Goal: Task Accomplishment & Management: Manage account settings

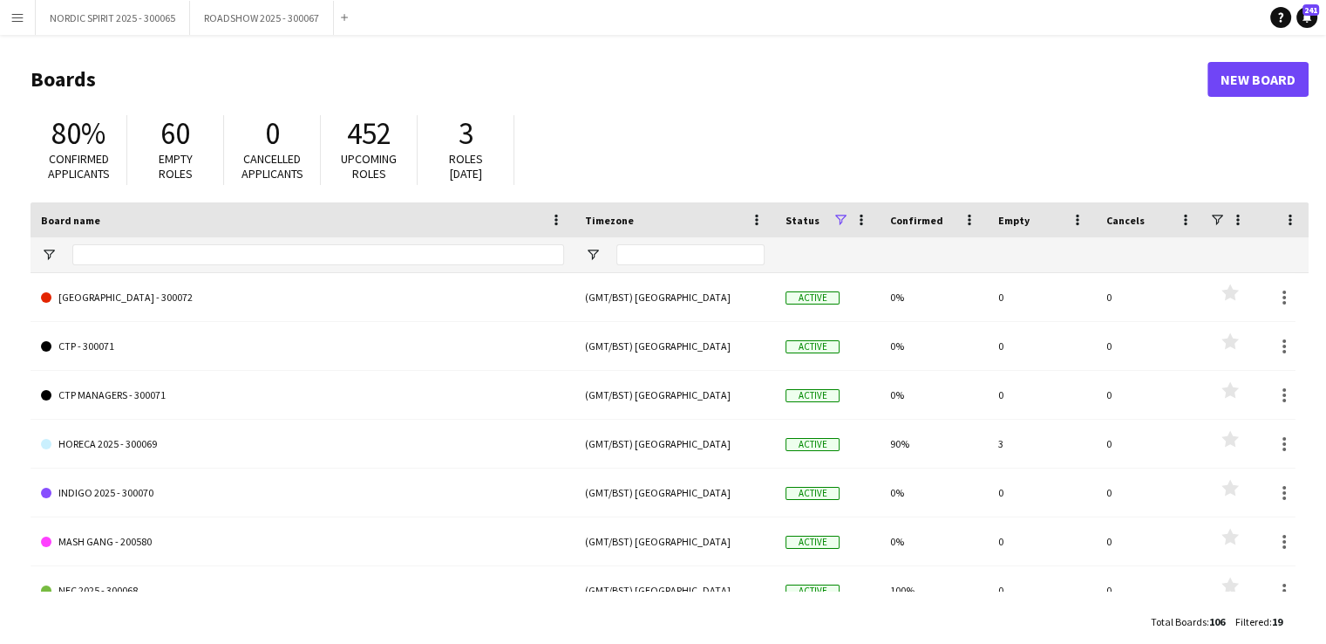
click at [16, 17] on app-icon "Menu" at bounding box center [17, 17] width 14 height 14
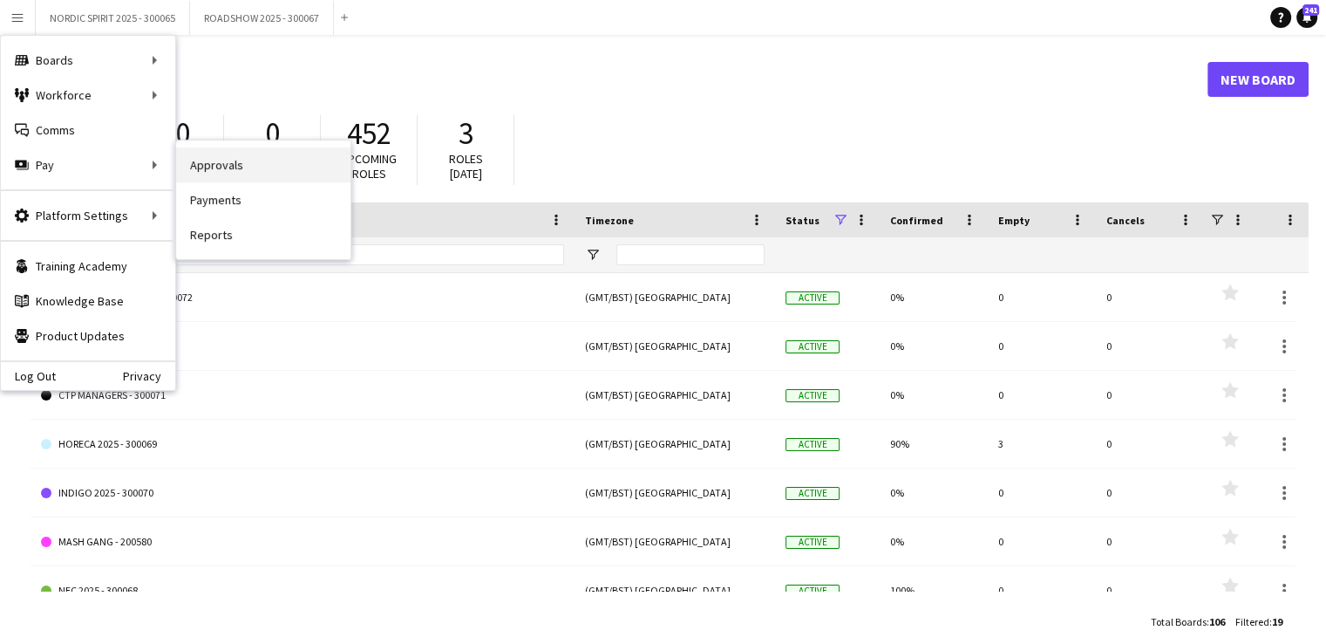
click at [272, 172] on link "Approvals" at bounding box center [263, 164] width 174 height 35
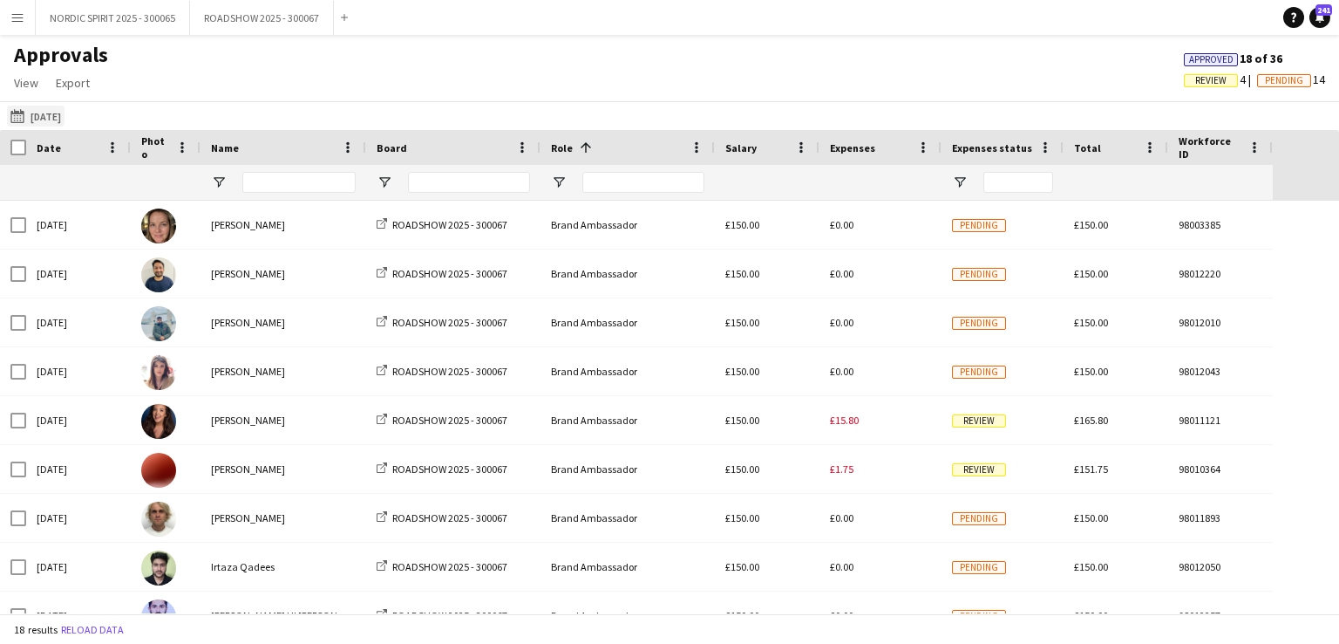
click at [65, 113] on button "[DATE] [DATE]" at bounding box center [36, 116] width 58 height 21
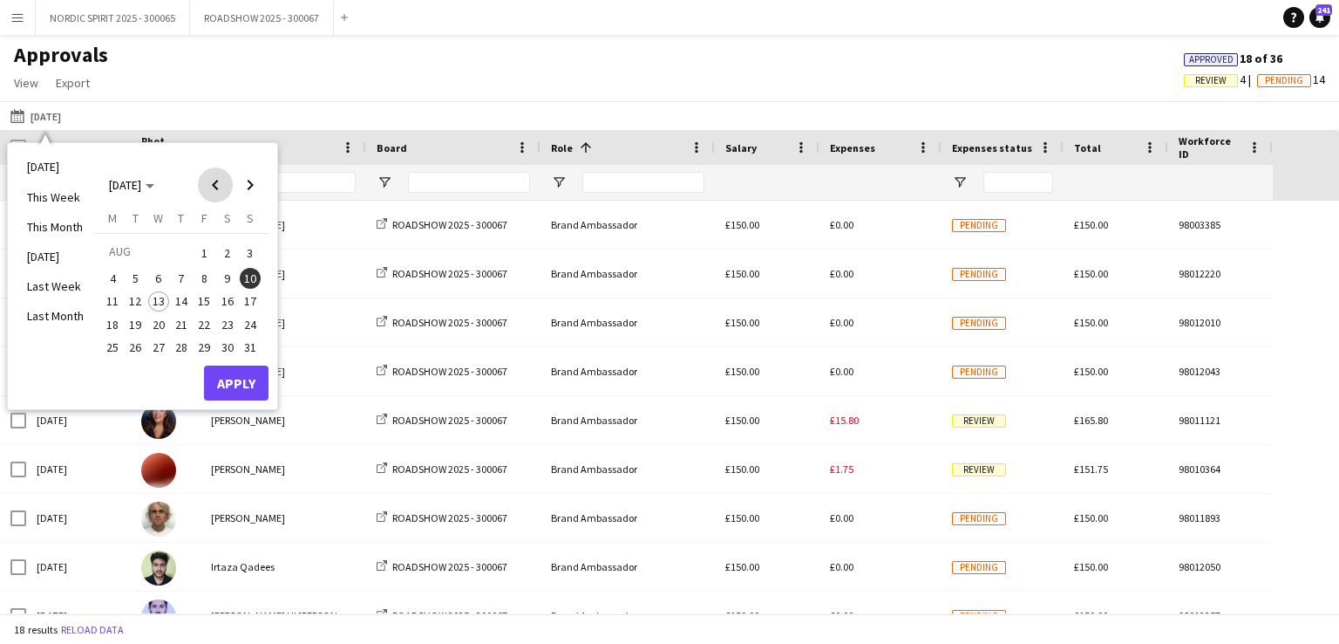
click at [215, 184] on span "Previous month" at bounding box center [215, 184] width 35 height 35
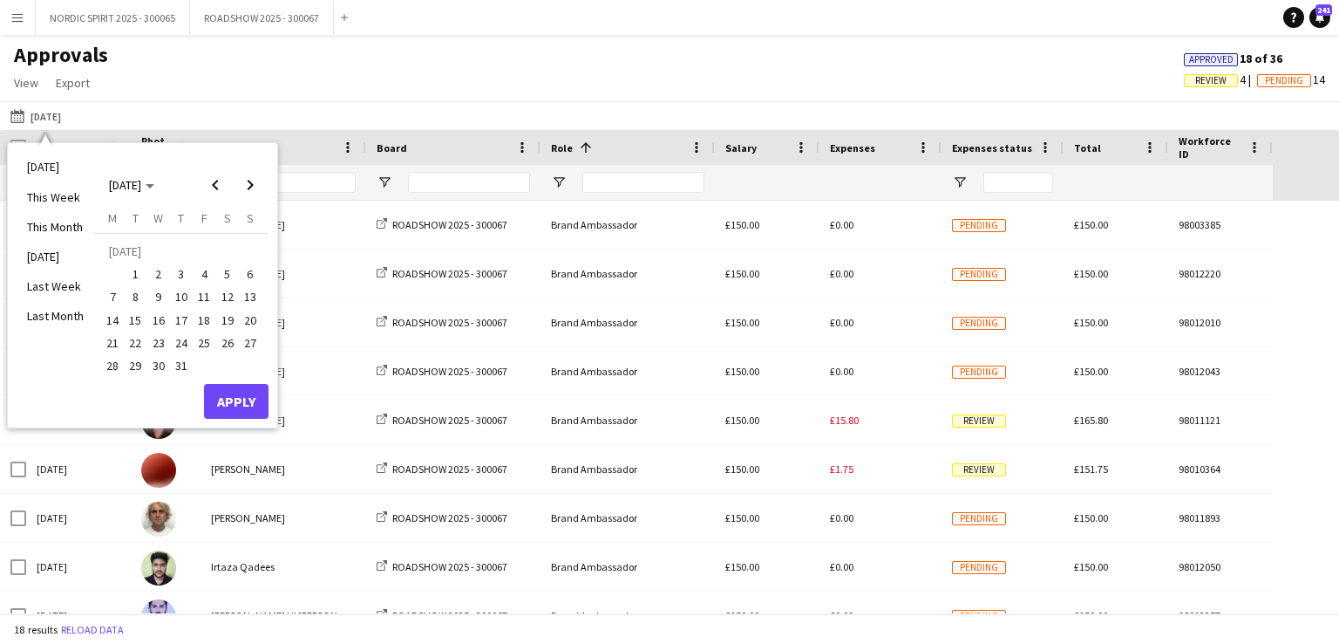
click at [226, 273] on span "5" at bounding box center [227, 273] width 21 height 21
click at [237, 397] on button "Apply" at bounding box center [236, 401] width 65 height 35
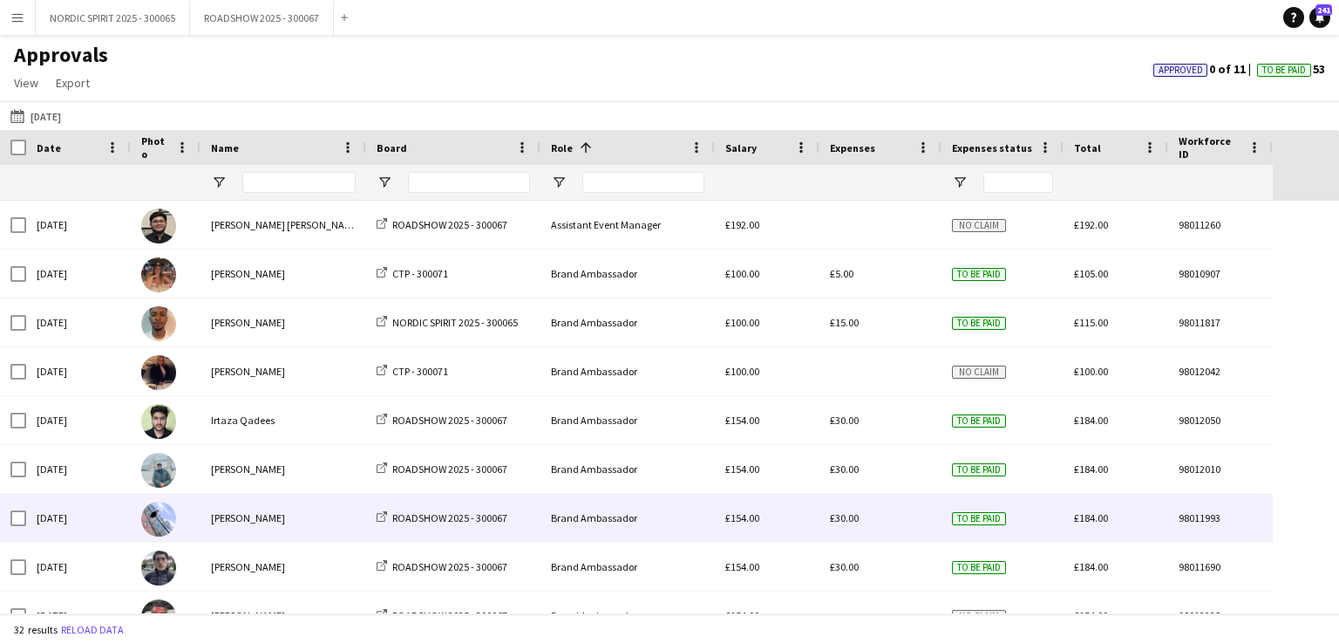
click at [843, 521] on span "£30.00" at bounding box center [844, 517] width 29 height 13
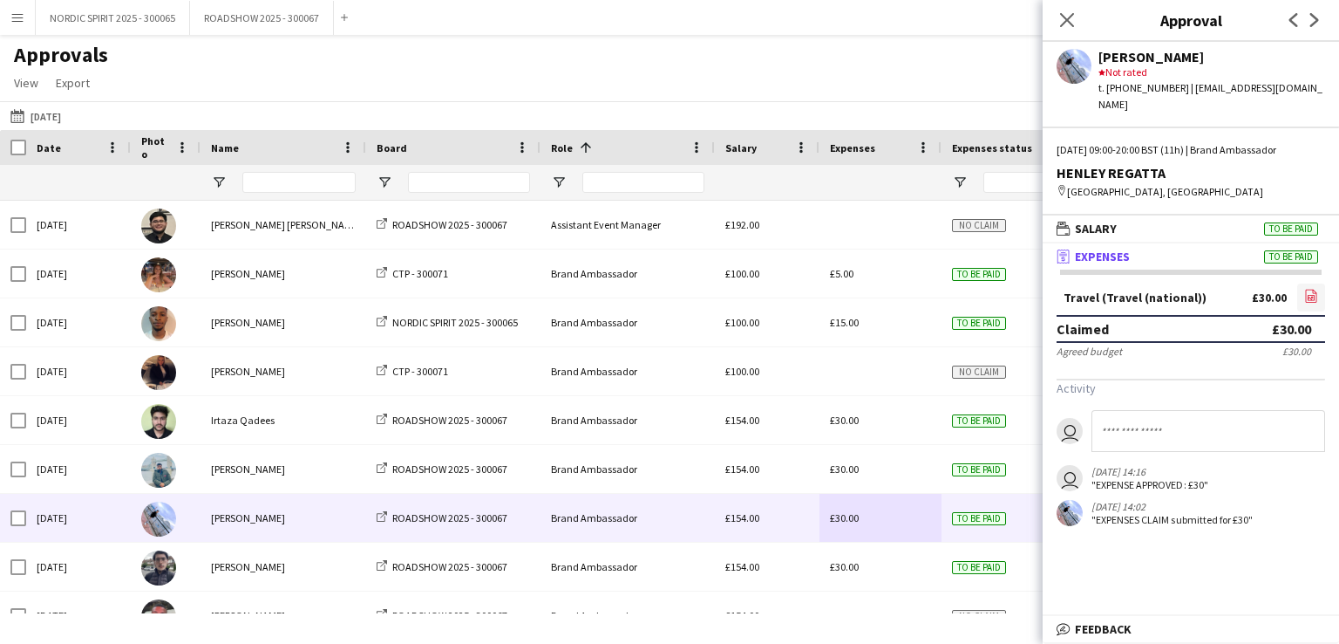
click at [1314, 296] on icon at bounding box center [1311, 298] width 7 height 5
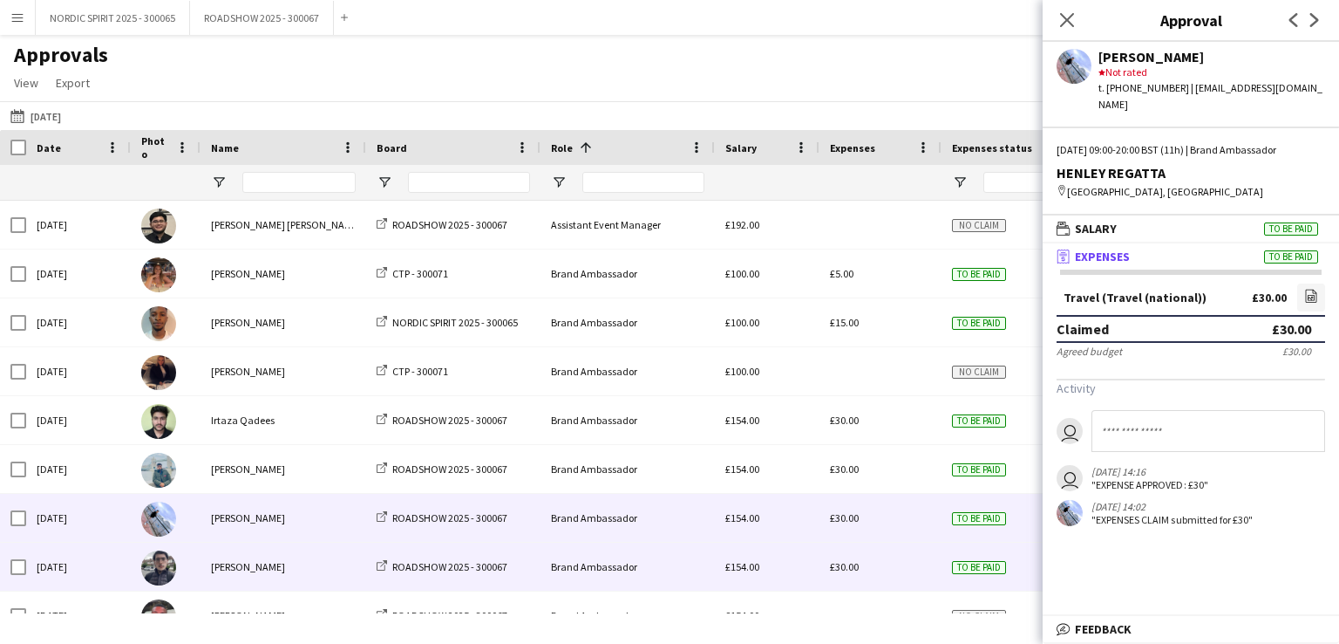
click at [850, 568] on span "£30.00" at bounding box center [844, 566] width 29 height 13
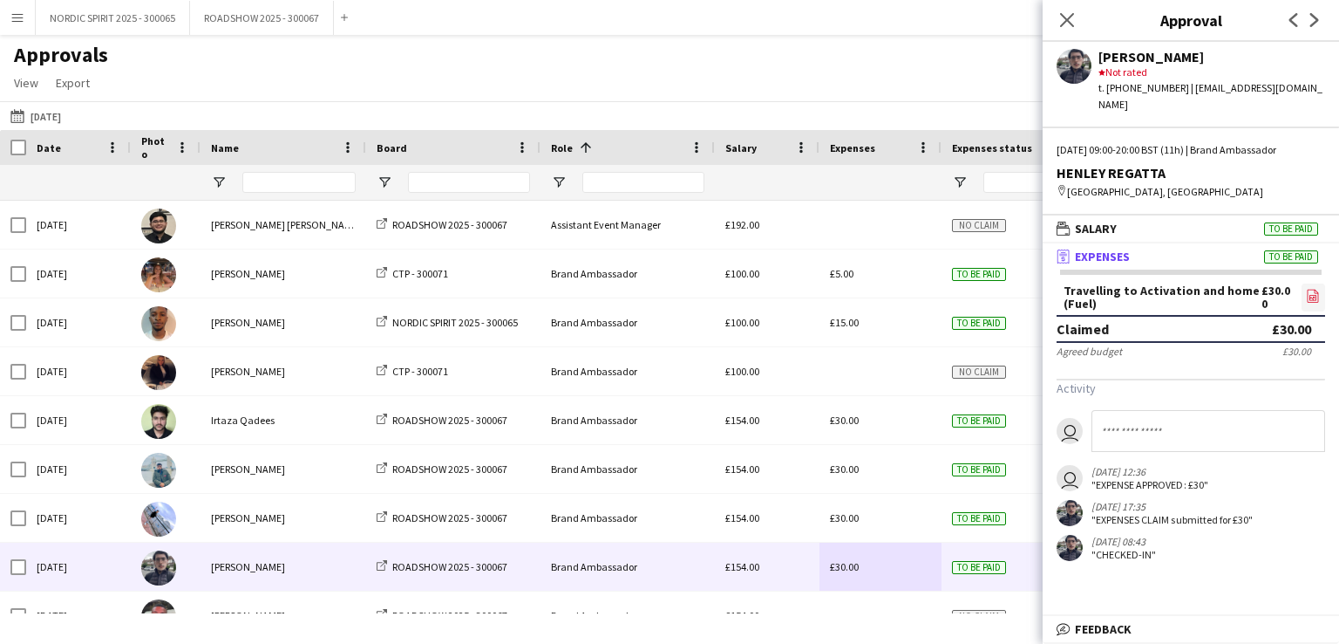
click at [1312, 289] on icon "file-image" at bounding box center [1313, 296] width 14 height 14
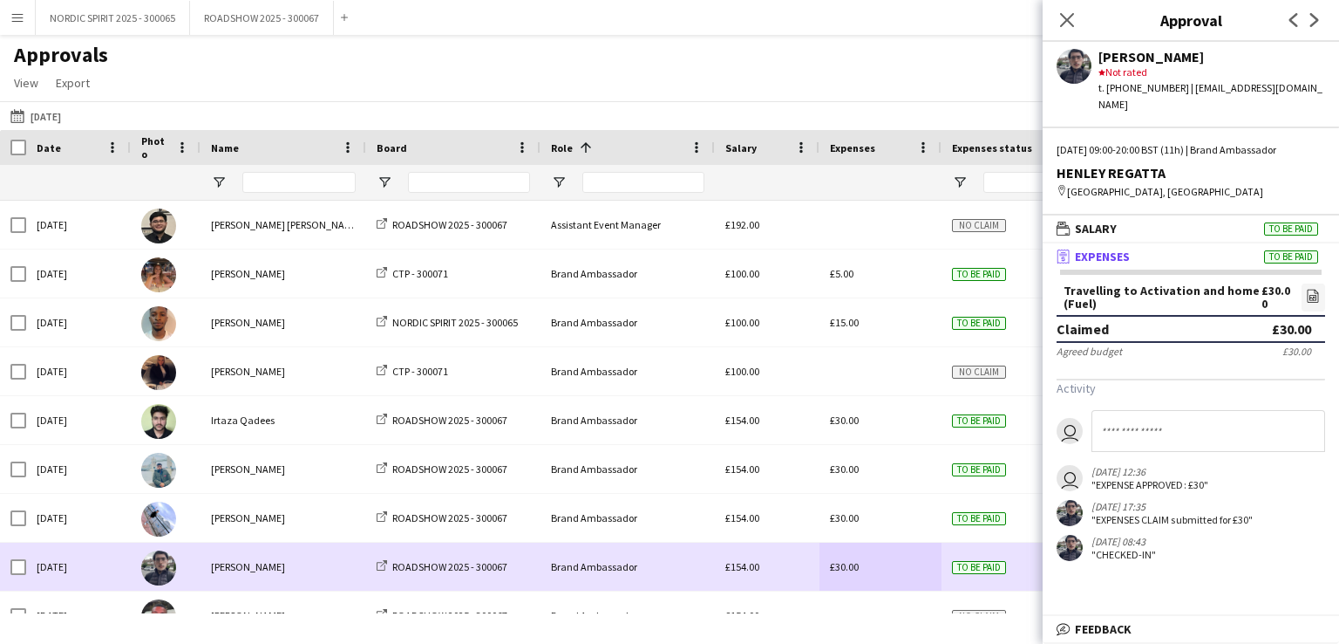
click at [886, 576] on div "£30.00" at bounding box center [881, 566] width 122 height 48
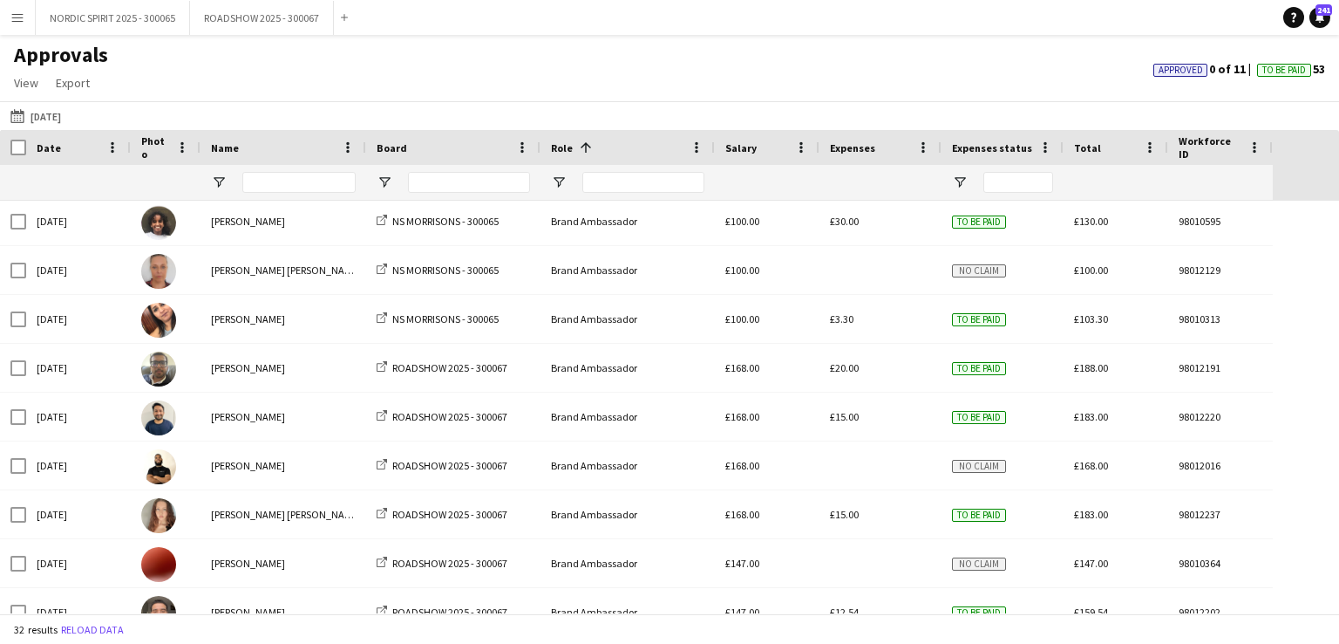
scroll to position [512, 0]
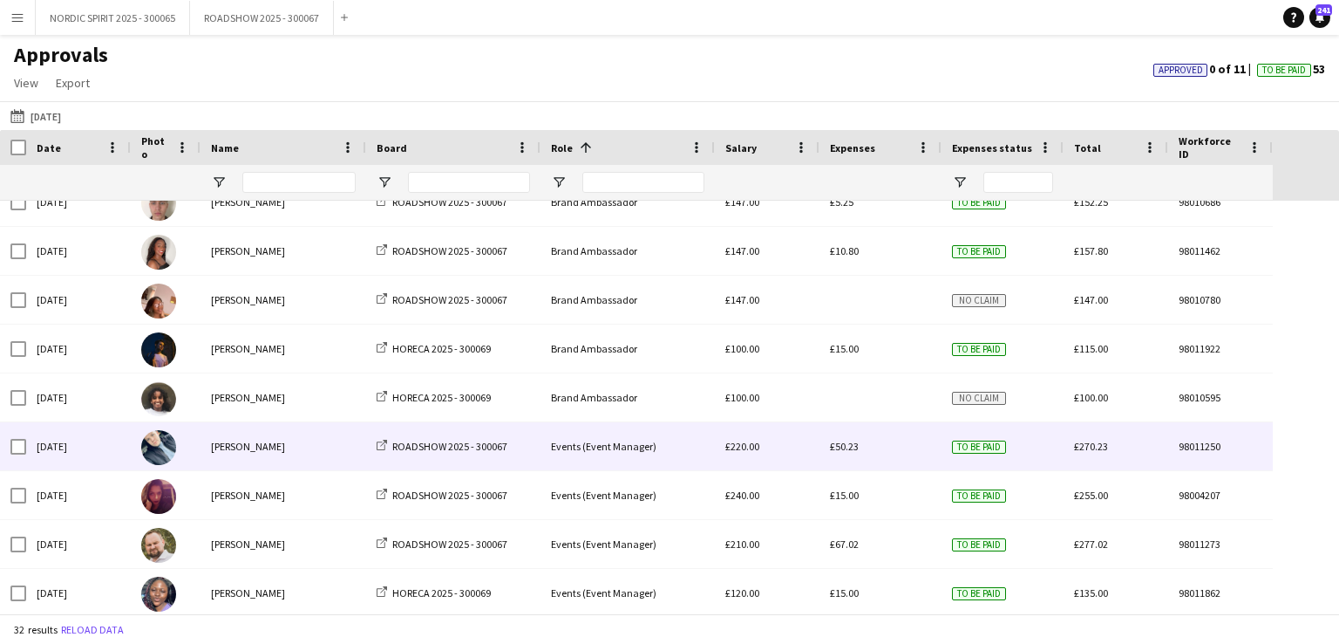
click at [848, 446] on span "£50.23" at bounding box center [844, 446] width 29 height 13
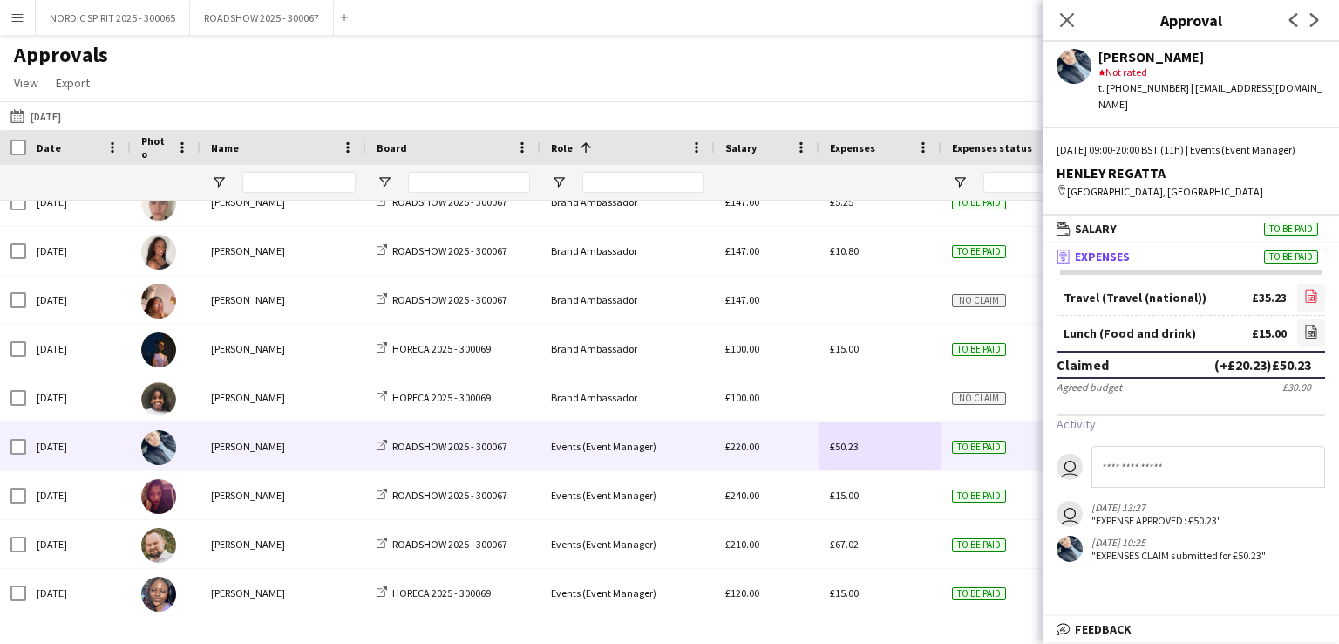
click at [1310, 297] on icon at bounding box center [1311, 298] width 7 height 5
click at [65, 119] on button "[DATE] [DATE]" at bounding box center [36, 116] width 58 height 21
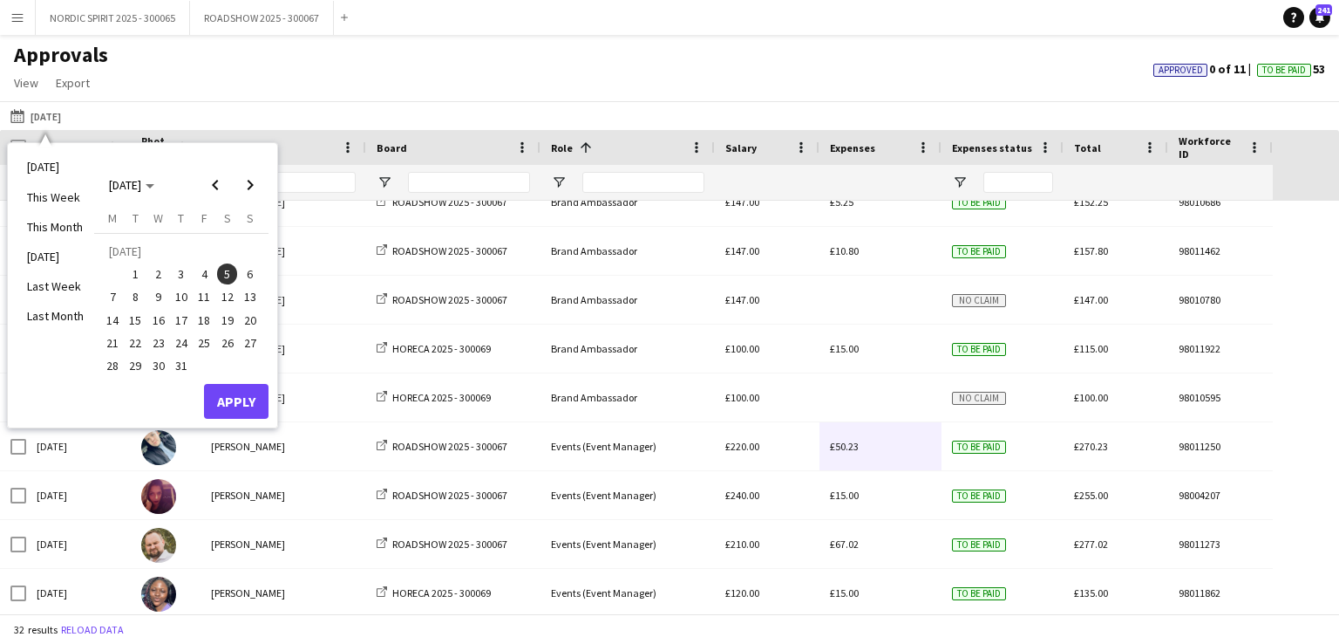
click at [174, 276] on span "3" at bounding box center [181, 273] width 21 height 21
click at [217, 392] on button "Apply" at bounding box center [236, 401] width 65 height 35
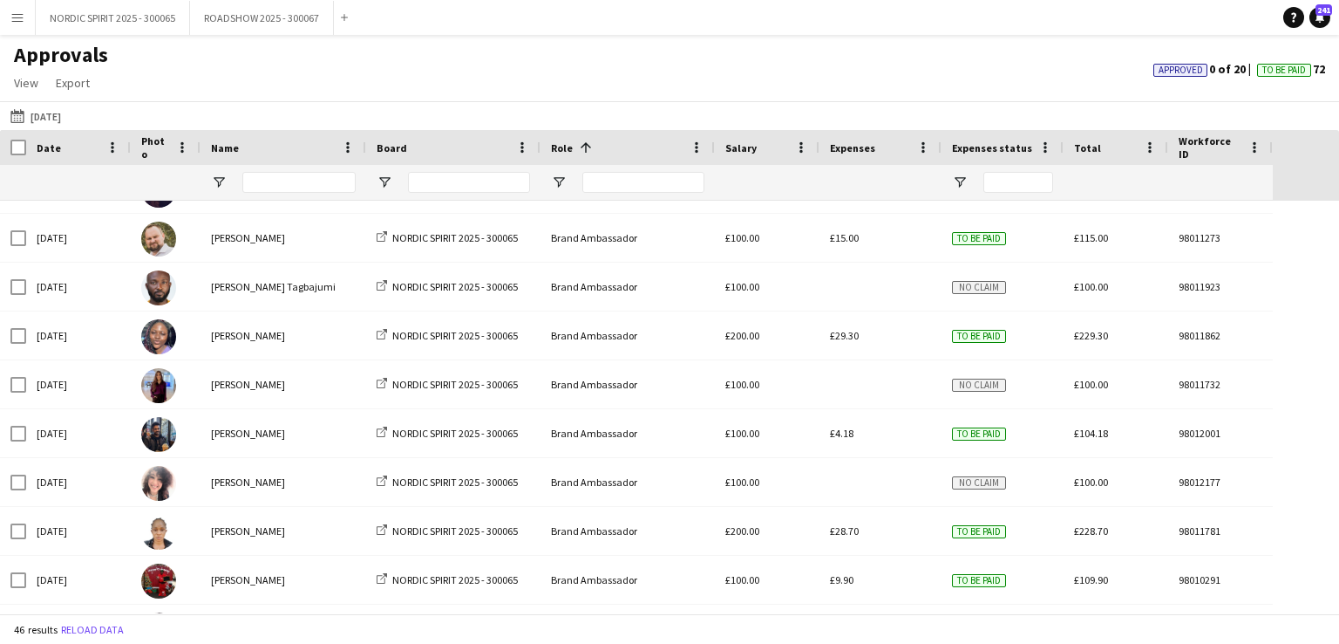
scroll to position [496, 0]
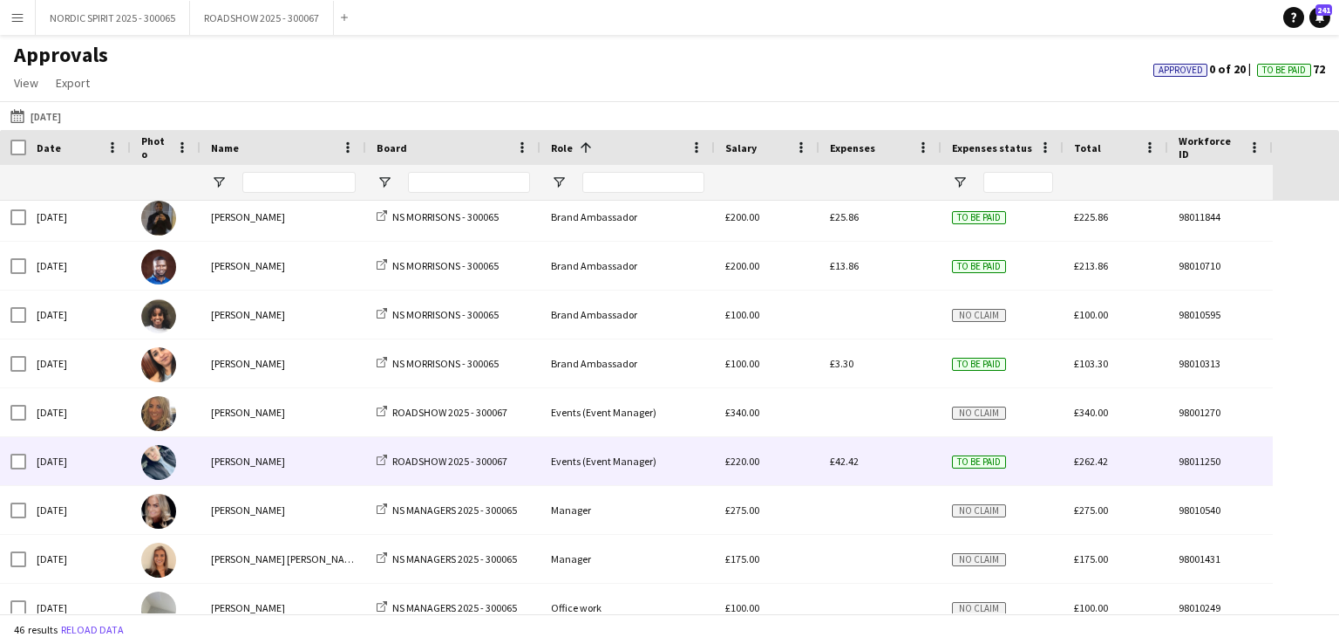
click at [859, 464] on div "£42.42" at bounding box center [881, 461] width 122 height 48
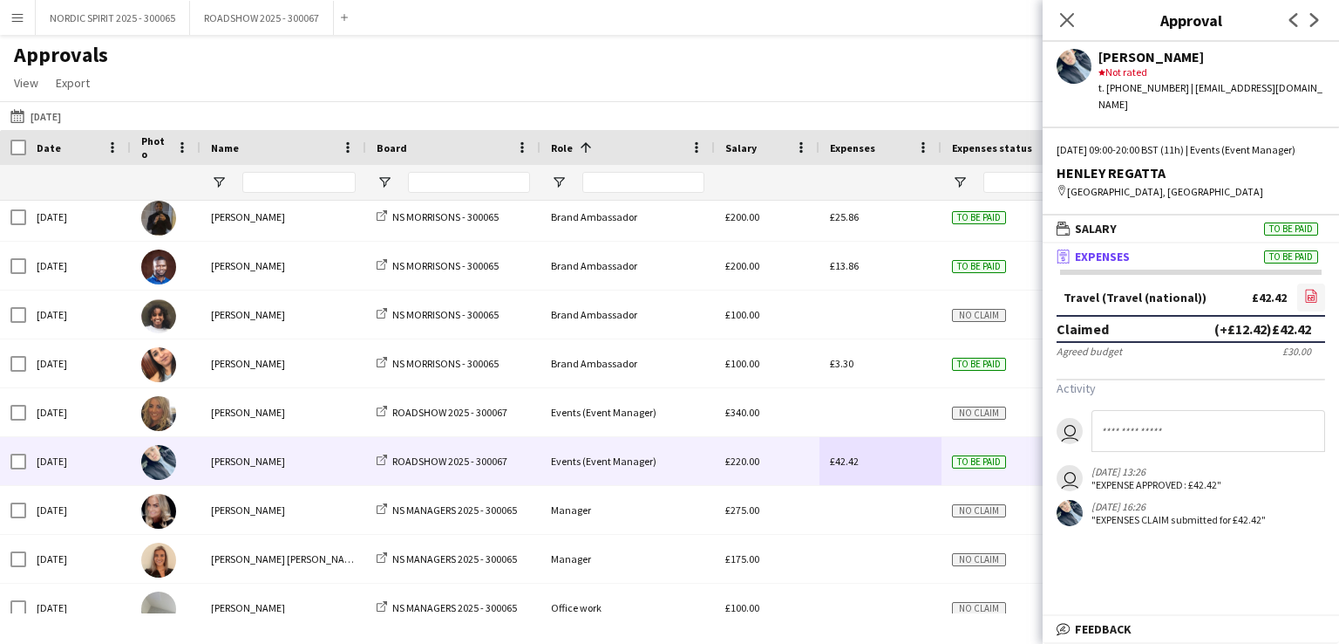
click at [1311, 295] on icon "file-image" at bounding box center [1312, 296] width 14 height 14
click at [65, 119] on button "[DATE] [DATE]" at bounding box center [36, 116] width 58 height 21
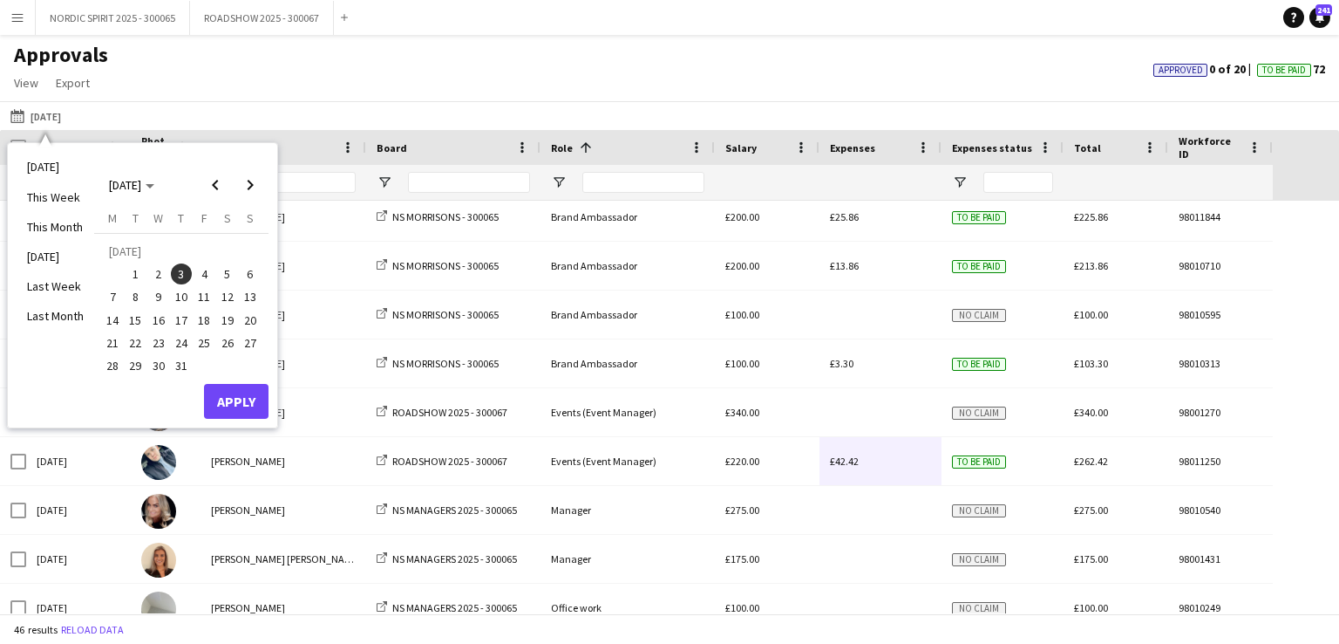
click at [233, 277] on span "5" at bounding box center [227, 273] width 21 height 21
click at [237, 392] on button "Apply" at bounding box center [236, 401] width 65 height 35
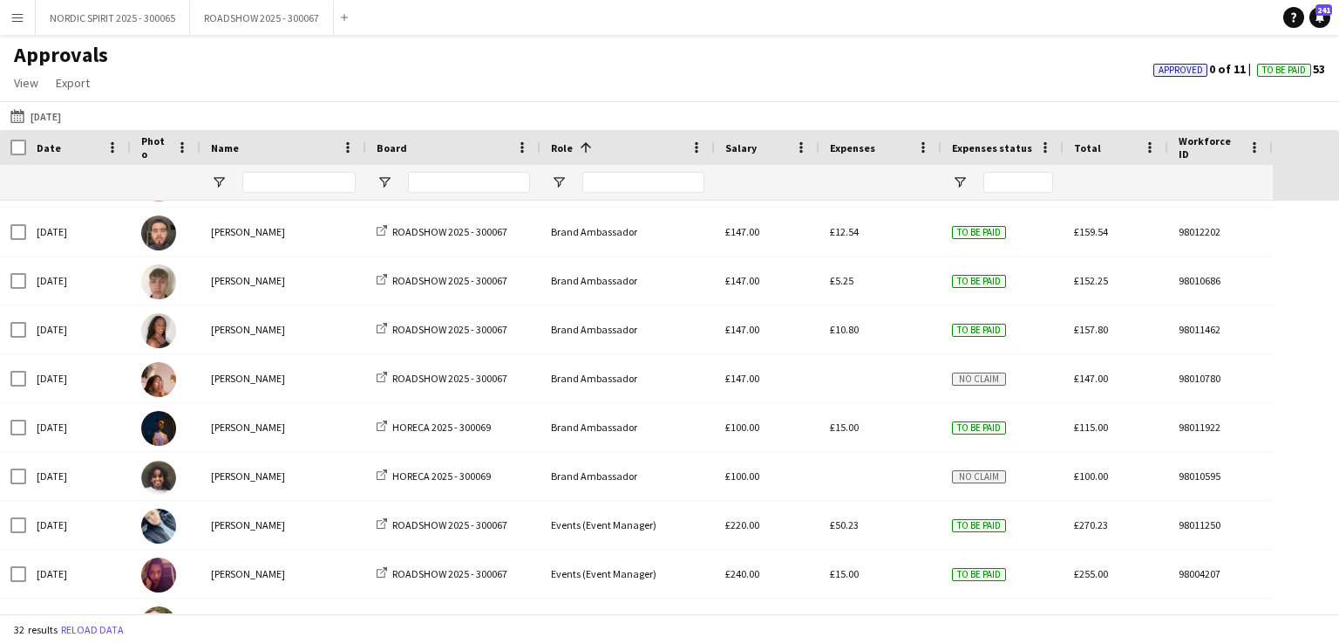
scroll to position [913, 0]
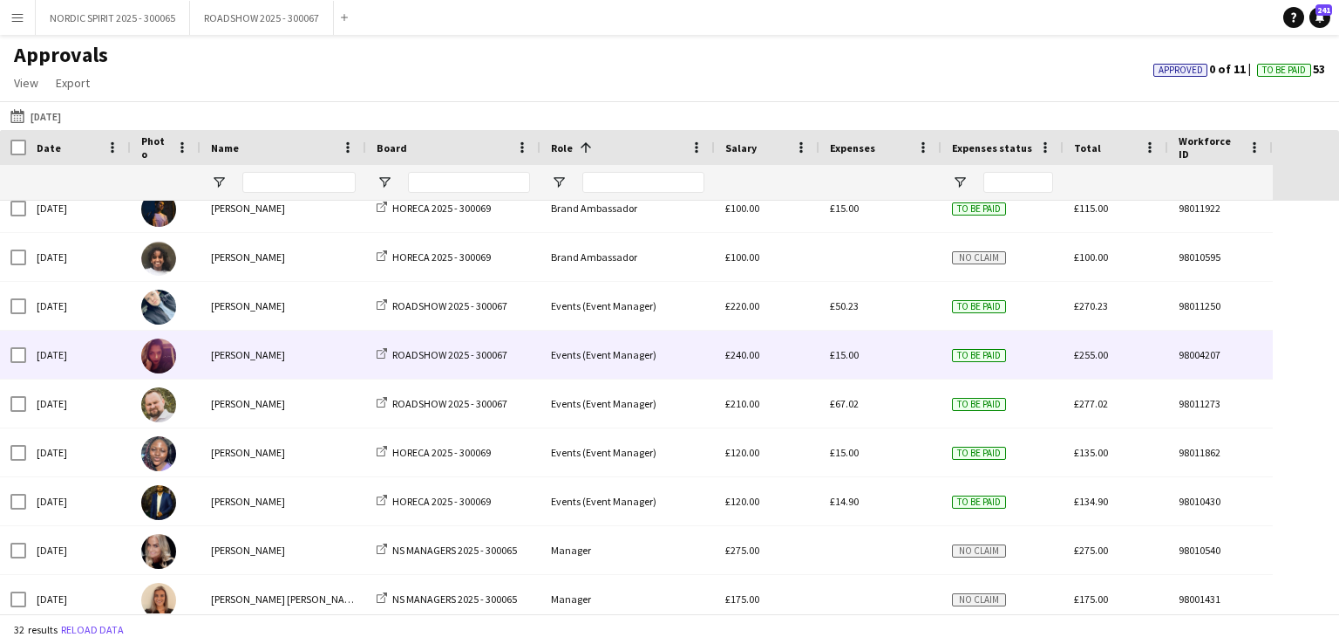
click at [858, 355] on div "£15.00" at bounding box center [881, 355] width 122 height 48
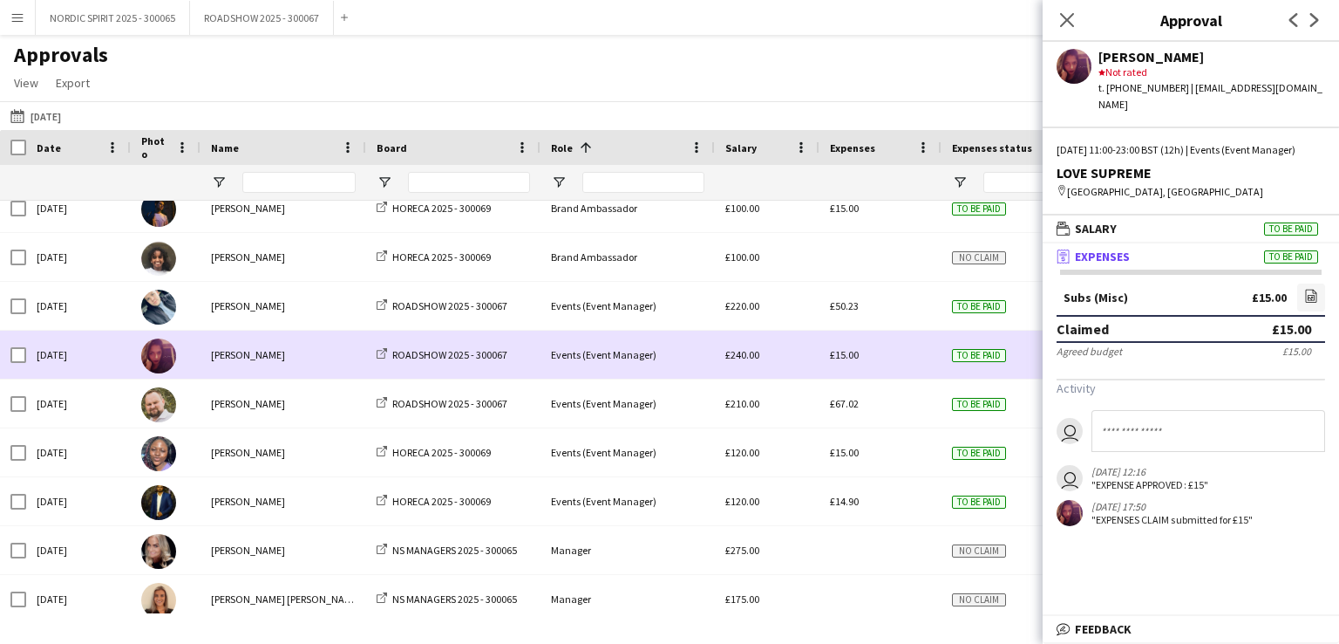
click at [904, 362] on div "£15.00" at bounding box center [881, 355] width 122 height 48
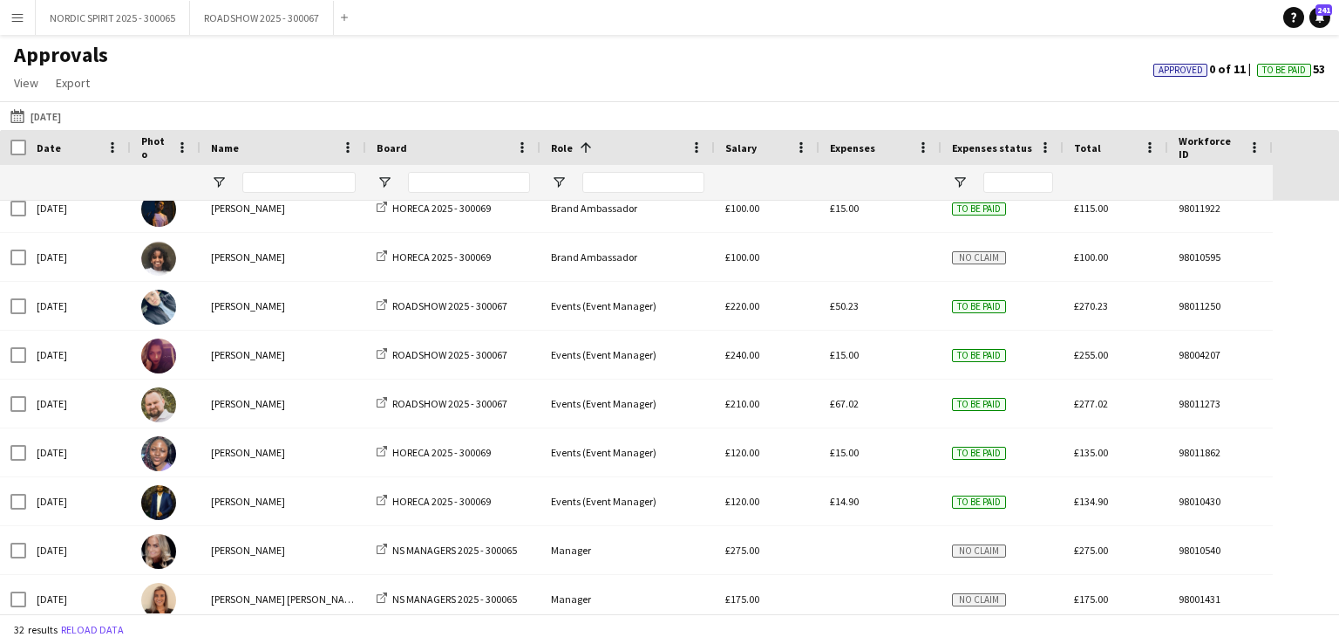
scroll to position [1150, 0]
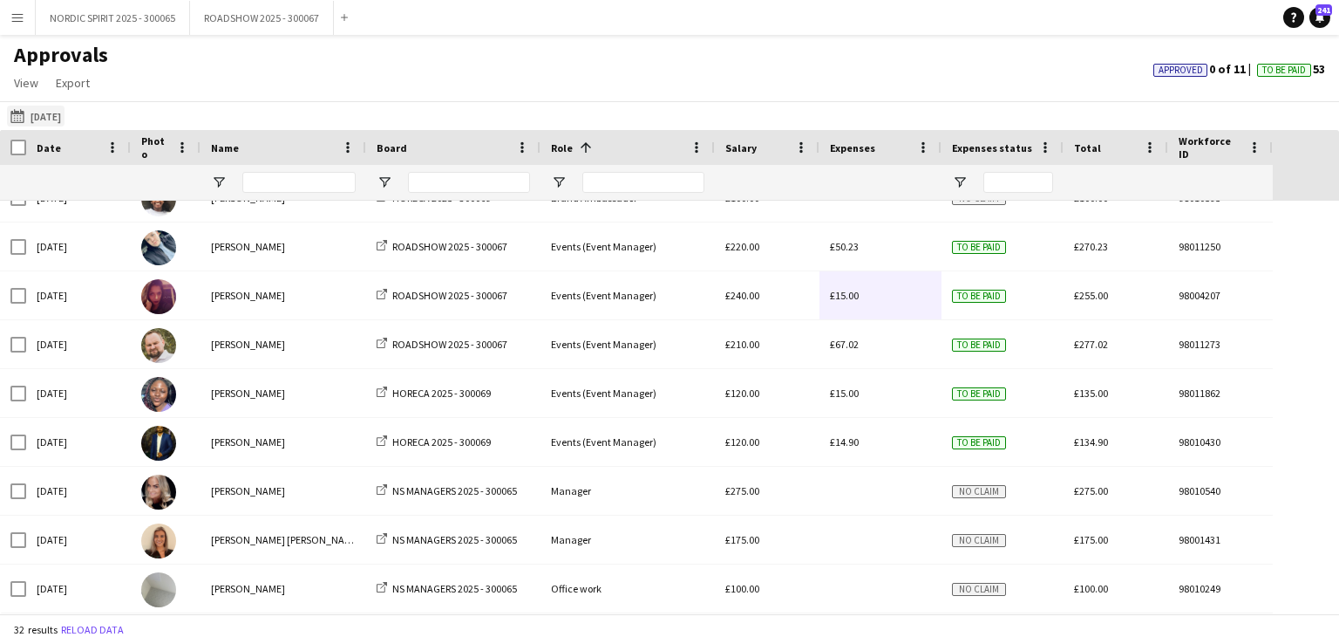
click at [63, 118] on button "[DATE] [DATE]" at bounding box center [36, 116] width 58 height 21
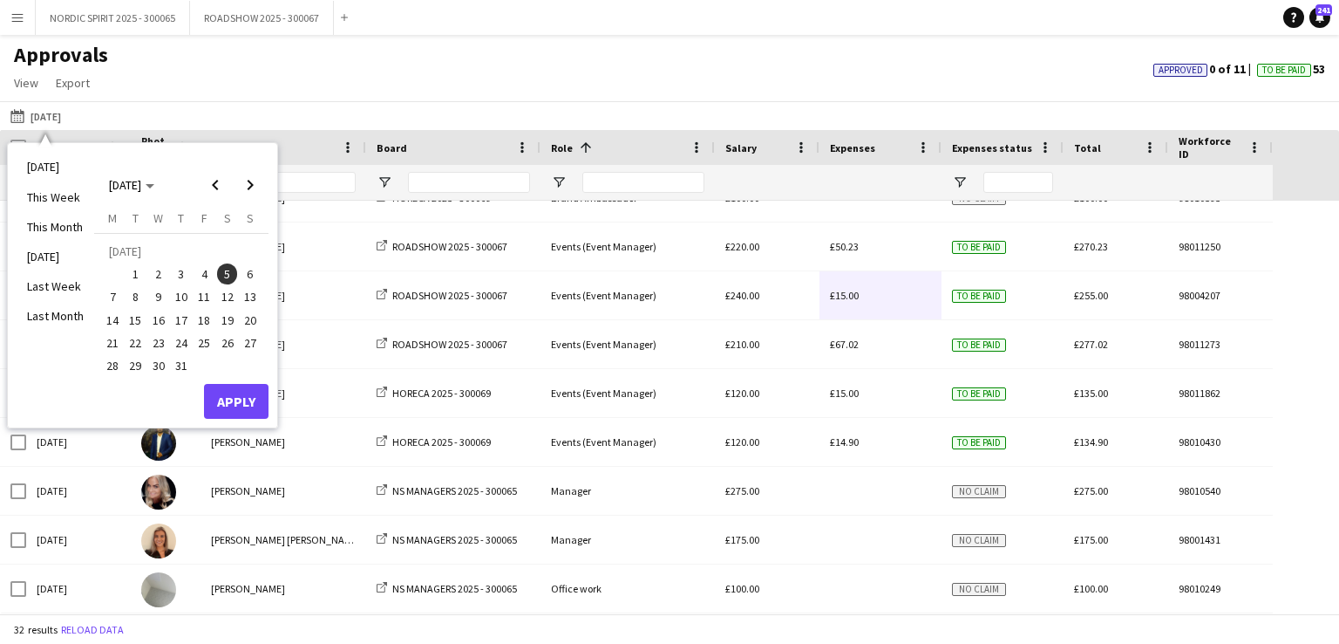
click at [249, 276] on span "6" at bounding box center [250, 273] width 21 height 21
click at [235, 404] on button "Apply" at bounding box center [236, 401] width 65 height 35
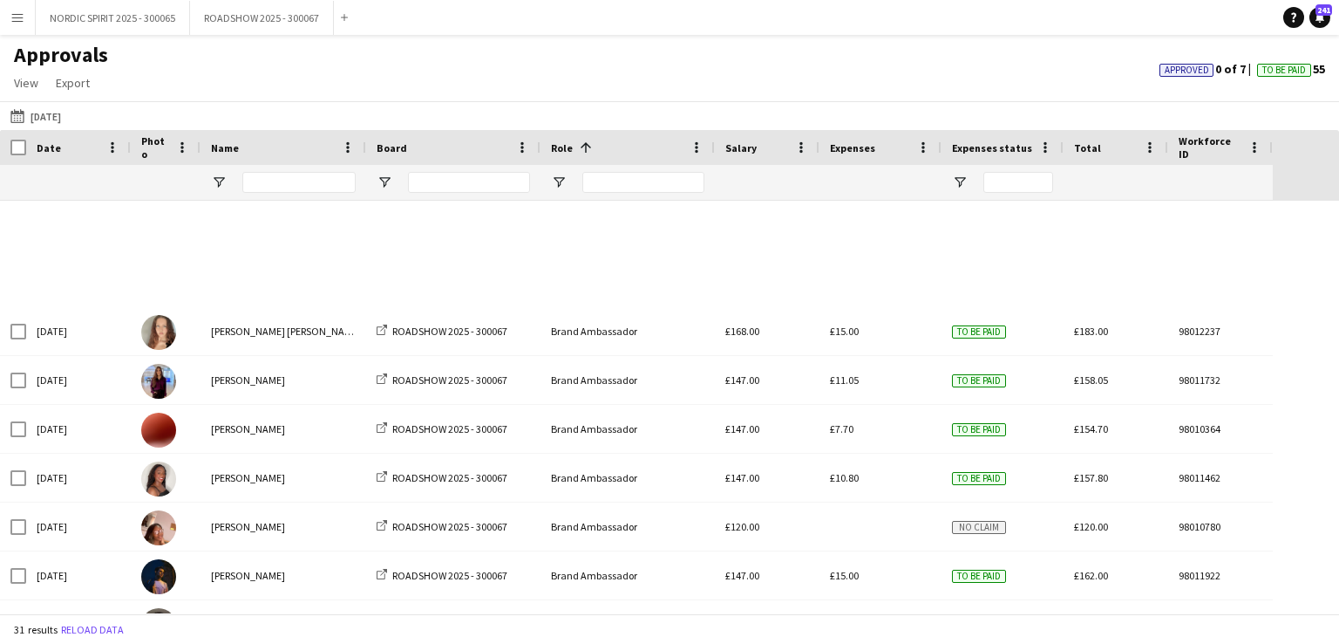
scroll to position [0, 0]
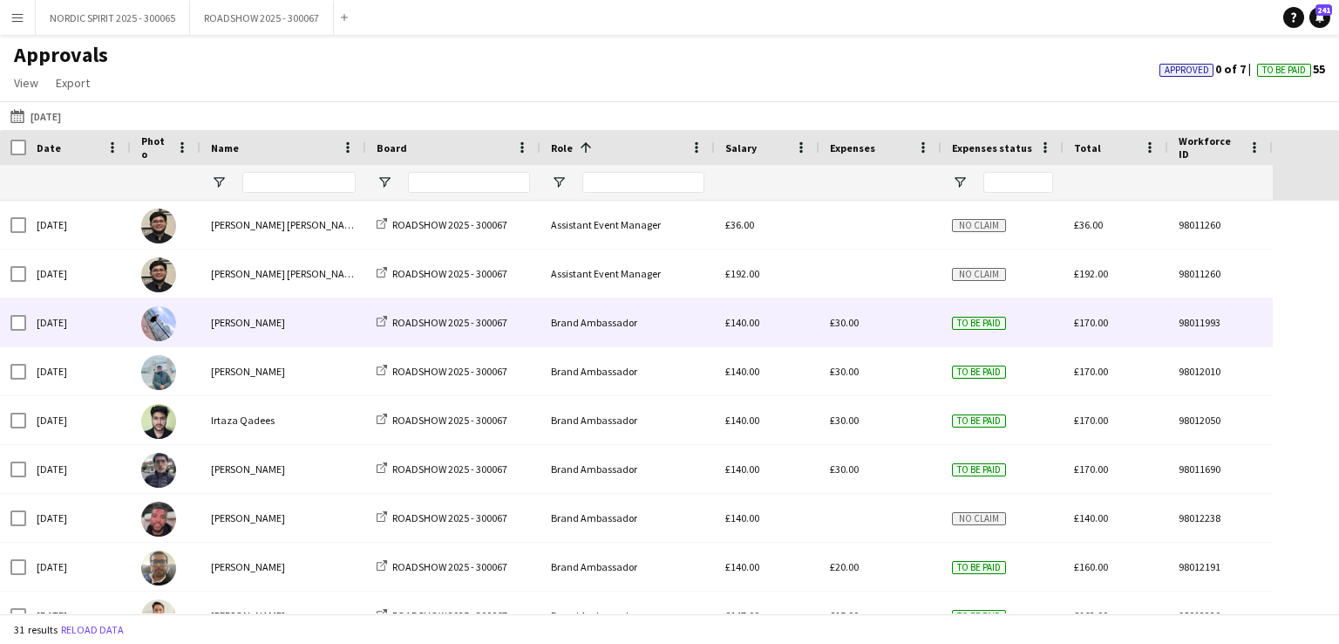
click at [843, 322] on span "£30.00" at bounding box center [844, 322] width 29 height 13
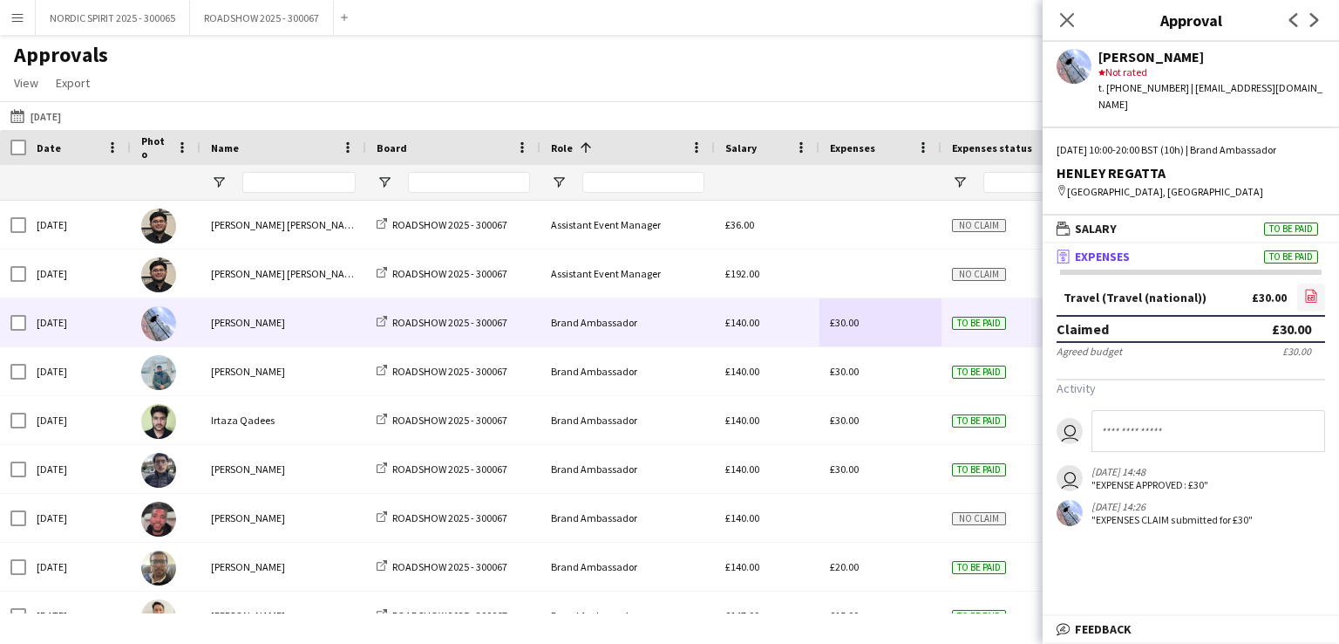
click at [1315, 289] on icon "file-image" at bounding box center [1312, 296] width 14 height 14
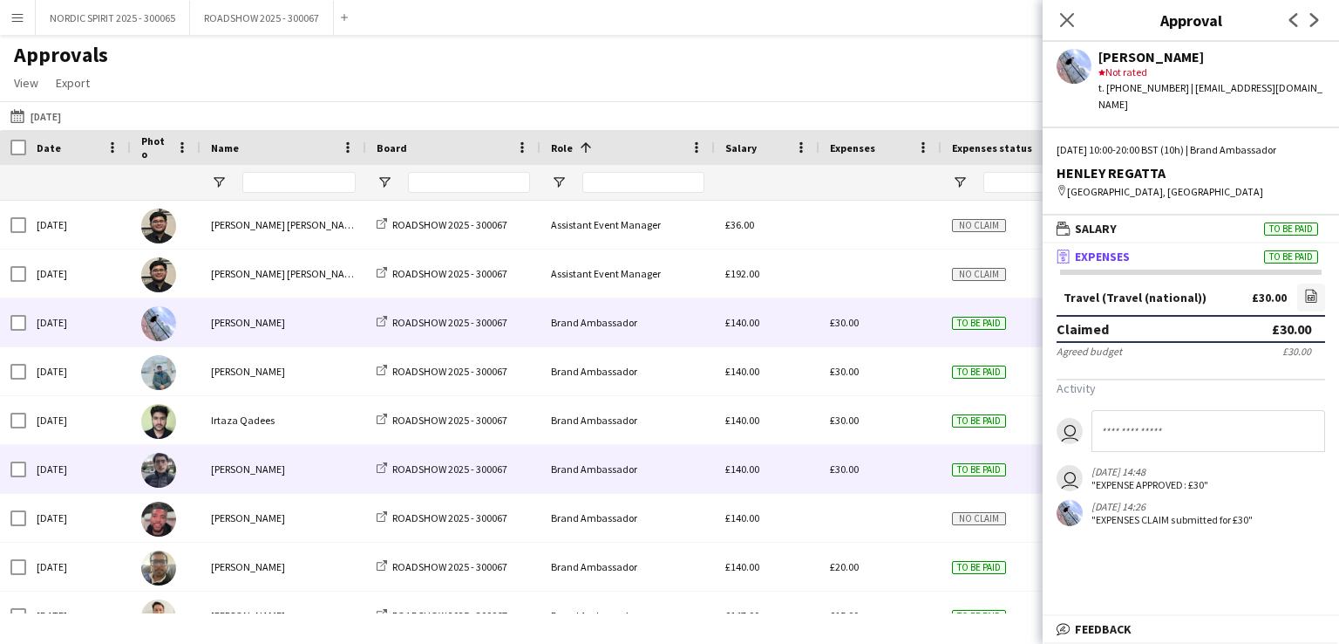
click at [847, 469] on span "£30.00" at bounding box center [844, 468] width 29 height 13
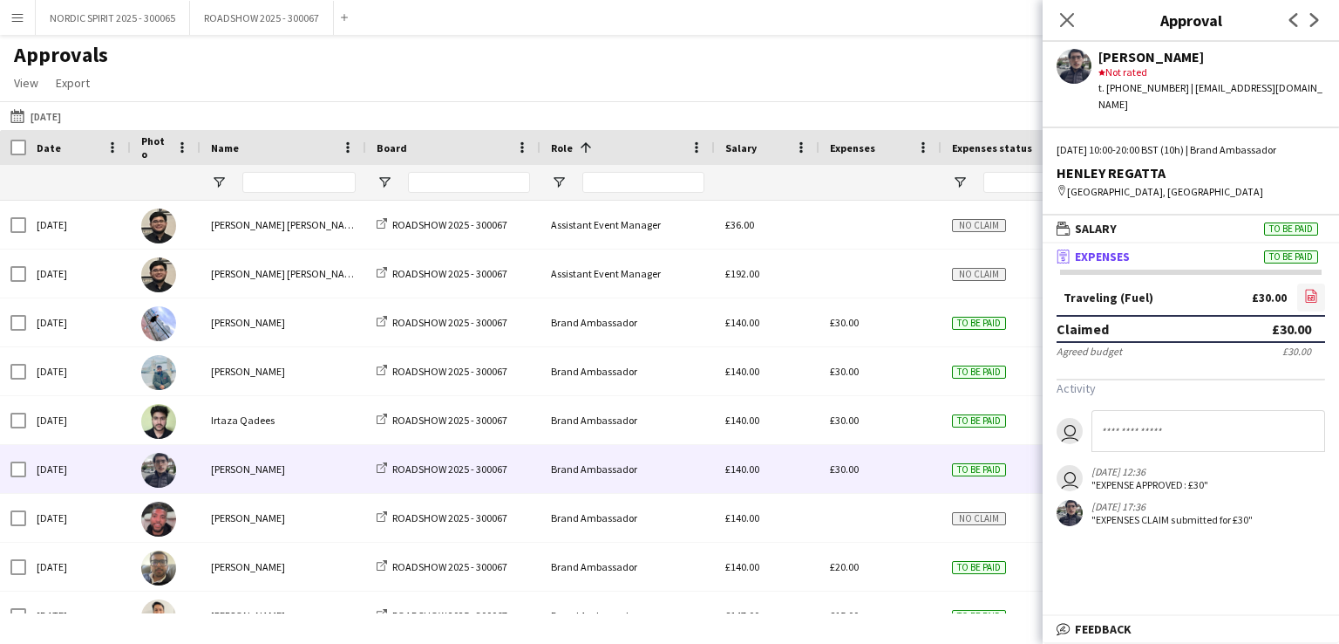
click at [1310, 289] on icon "file-image" at bounding box center [1312, 296] width 14 height 14
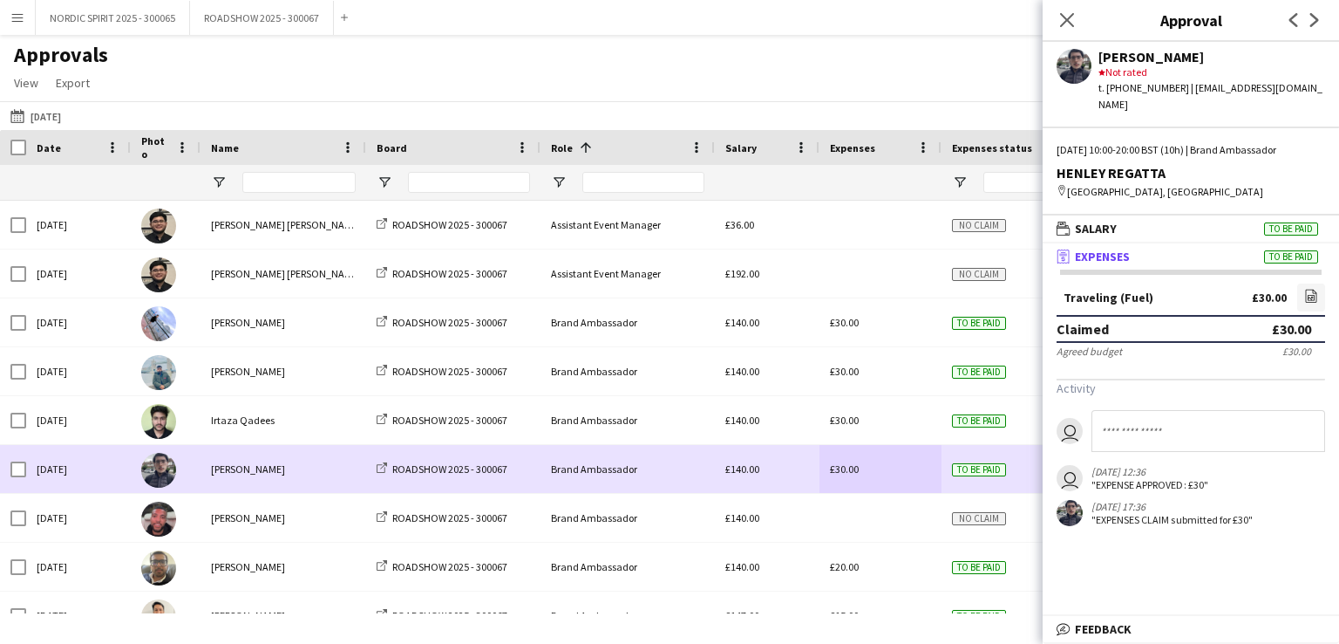
click at [878, 479] on div "£30.00" at bounding box center [881, 469] width 122 height 48
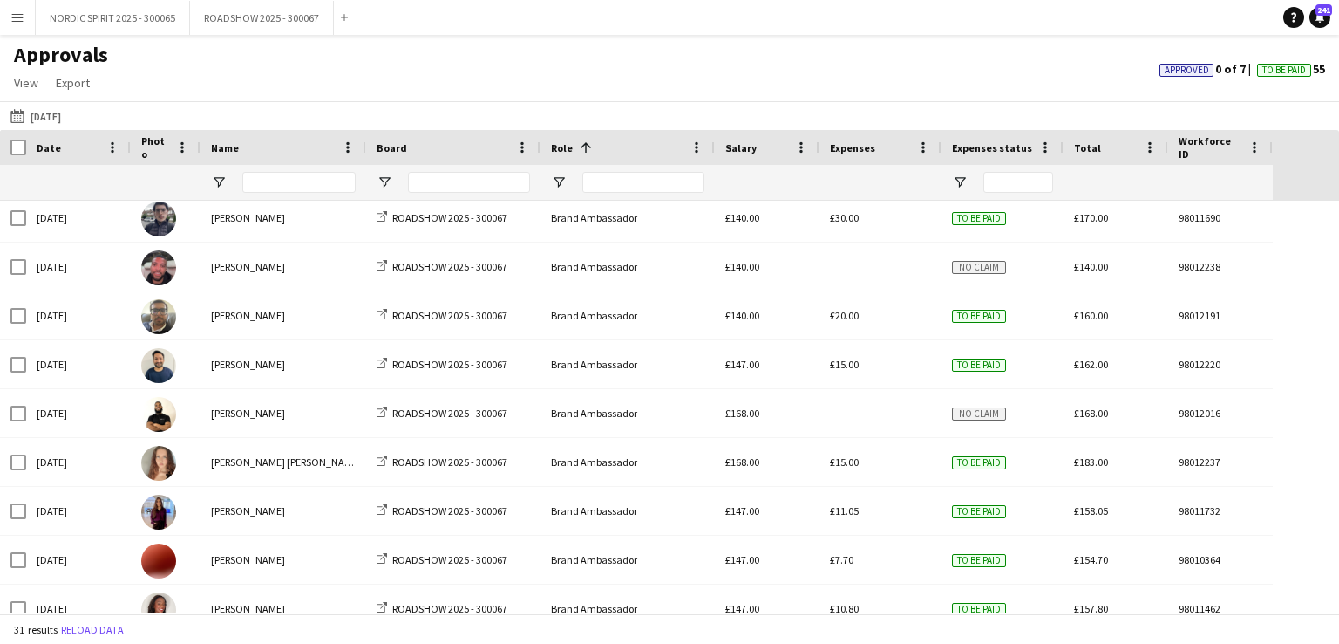
scroll to position [279, 0]
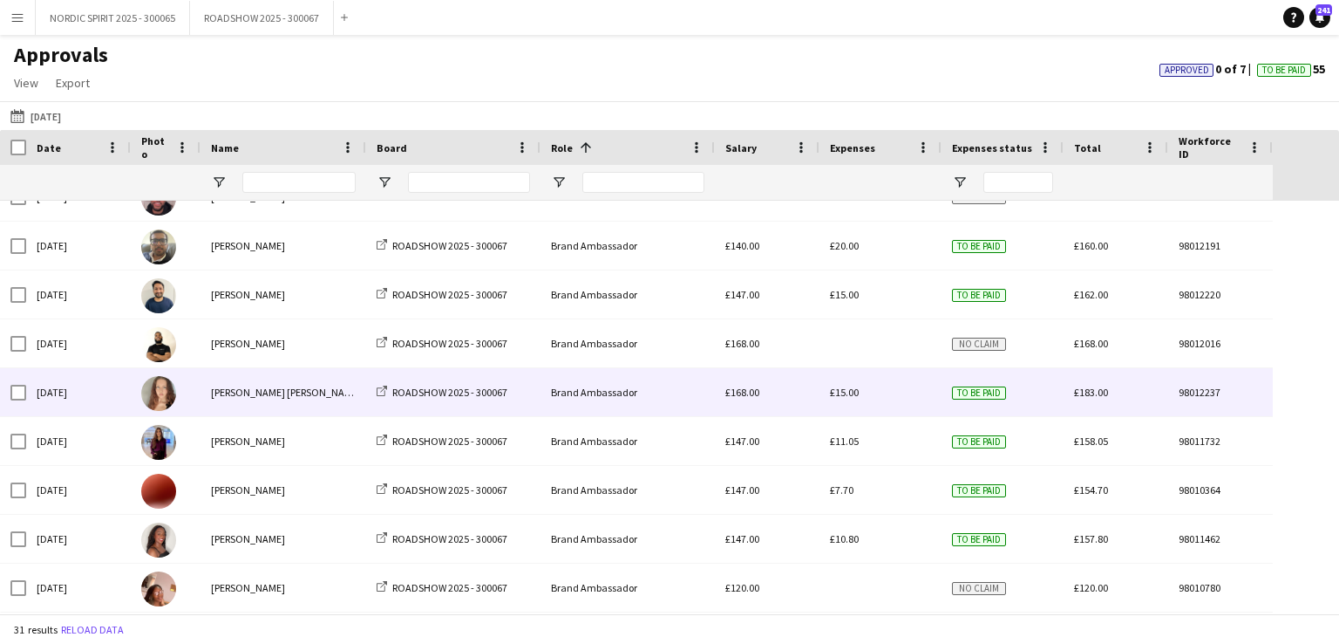
click at [850, 390] on span "£15.00" at bounding box center [844, 391] width 29 height 13
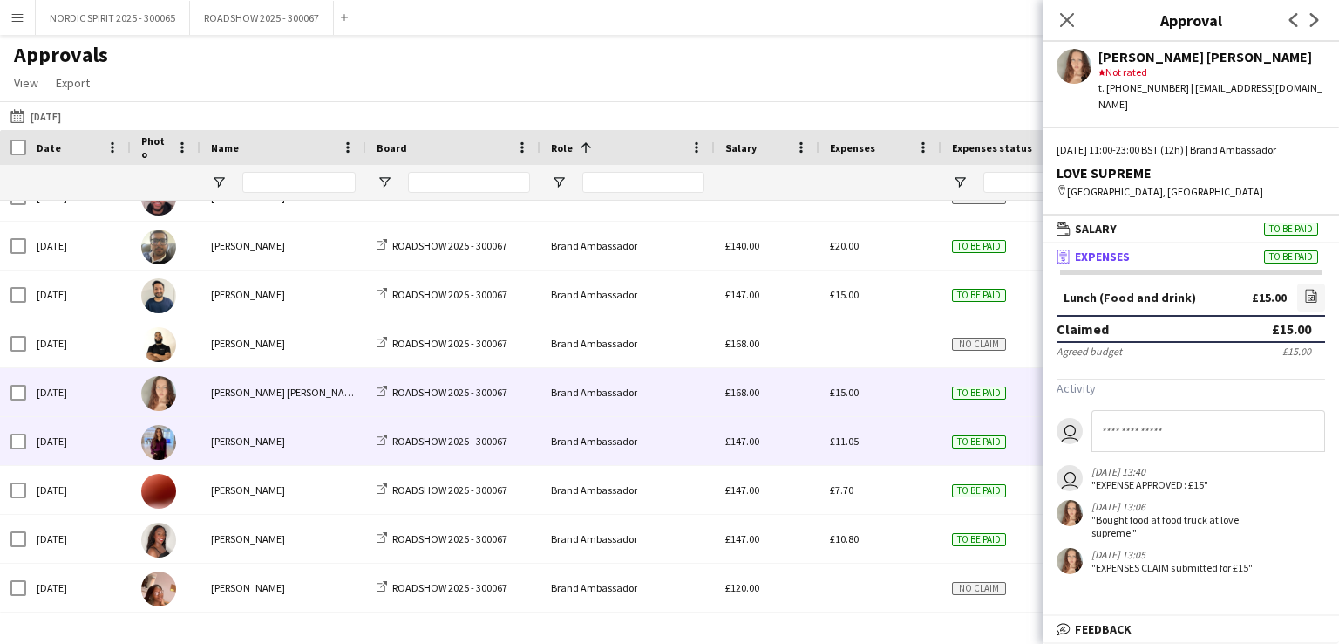
click at [851, 447] on div "£11.05" at bounding box center [881, 441] width 122 height 48
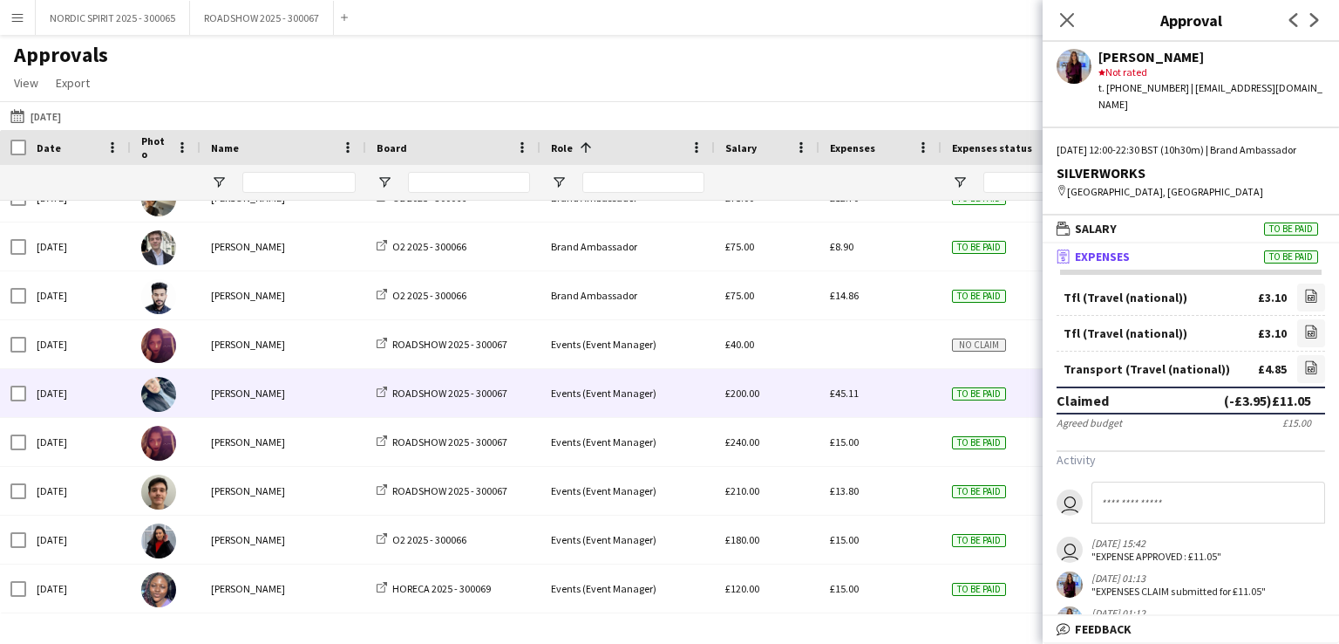
scroll to position [1101, 0]
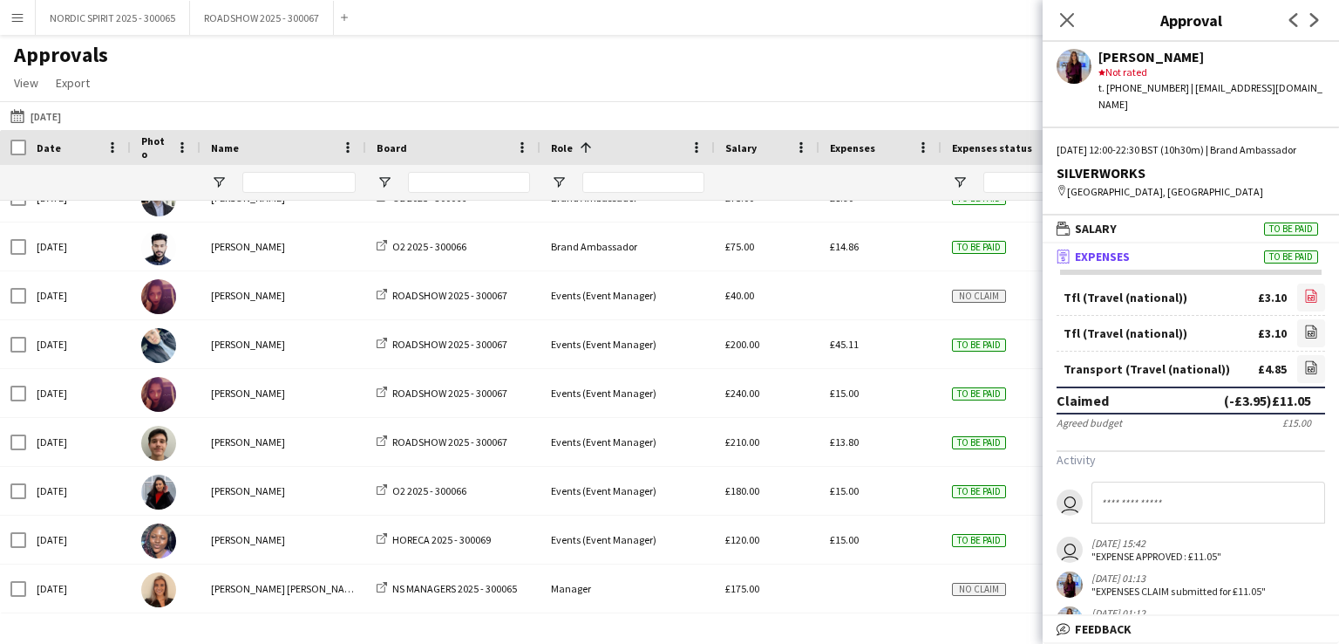
click at [1305, 294] on icon "file-image" at bounding box center [1312, 296] width 14 height 14
click at [1305, 325] on icon "file-image" at bounding box center [1312, 331] width 14 height 14
click at [1305, 363] on icon "file-image" at bounding box center [1312, 367] width 14 height 14
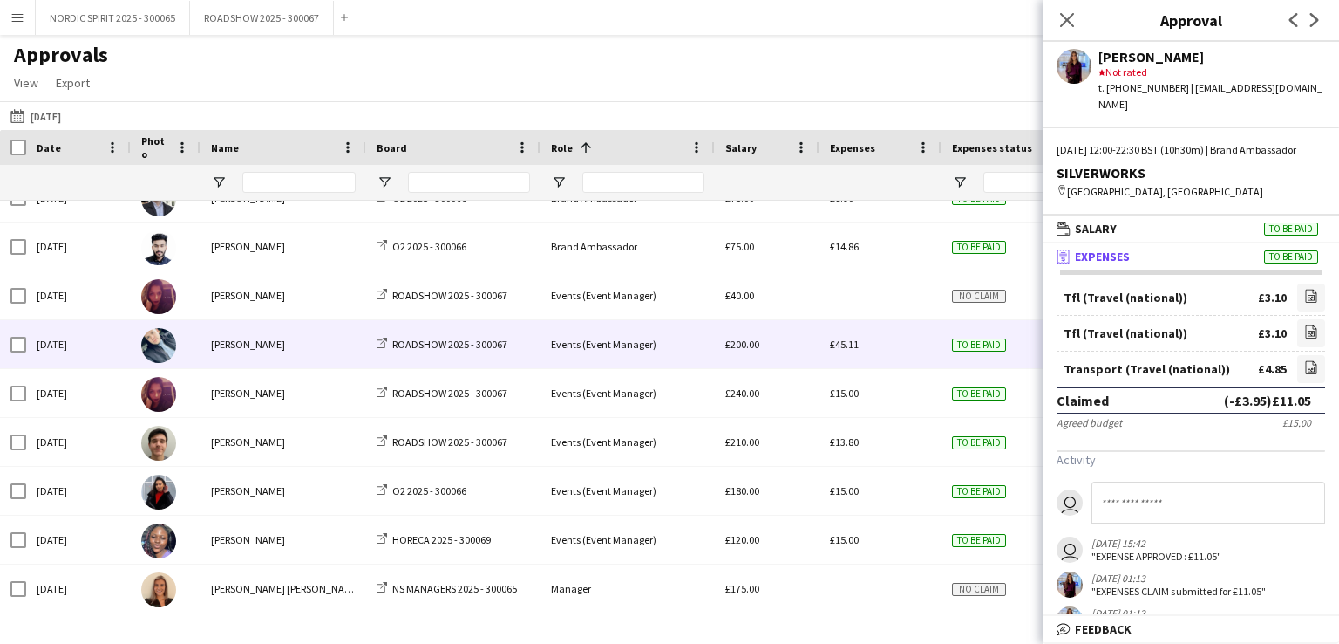
click at [844, 344] on span "£45.11" at bounding box center [844, 343] width 29 height 13
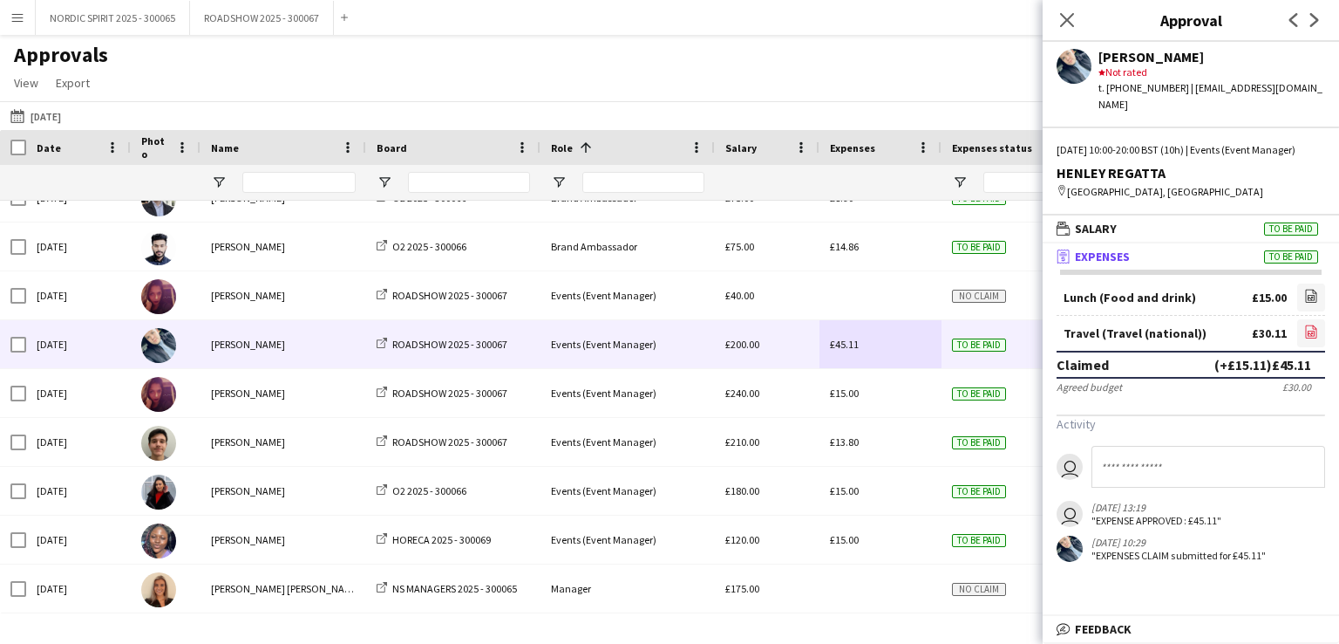
click at [1309, 327] on icon "file-image" at bounding box center [1312, 331] width 14 height 14
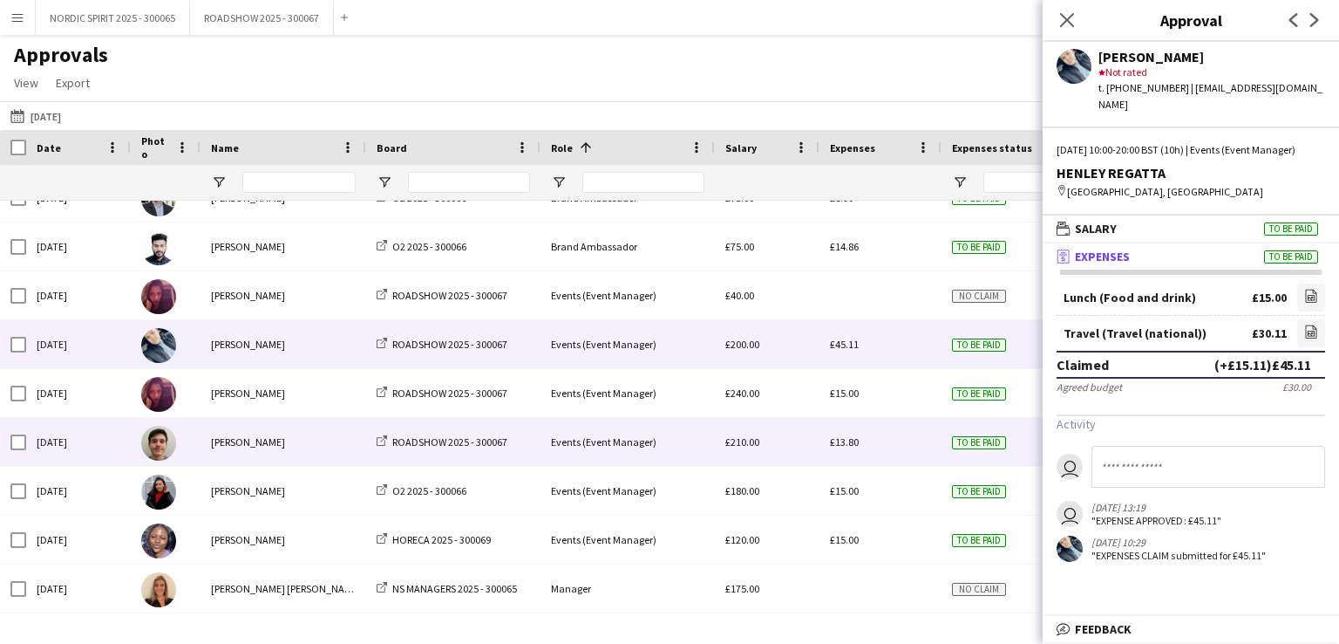
click at [847, 446] on span "£13.80" at bounding box center [844, 441] width 29 height 13
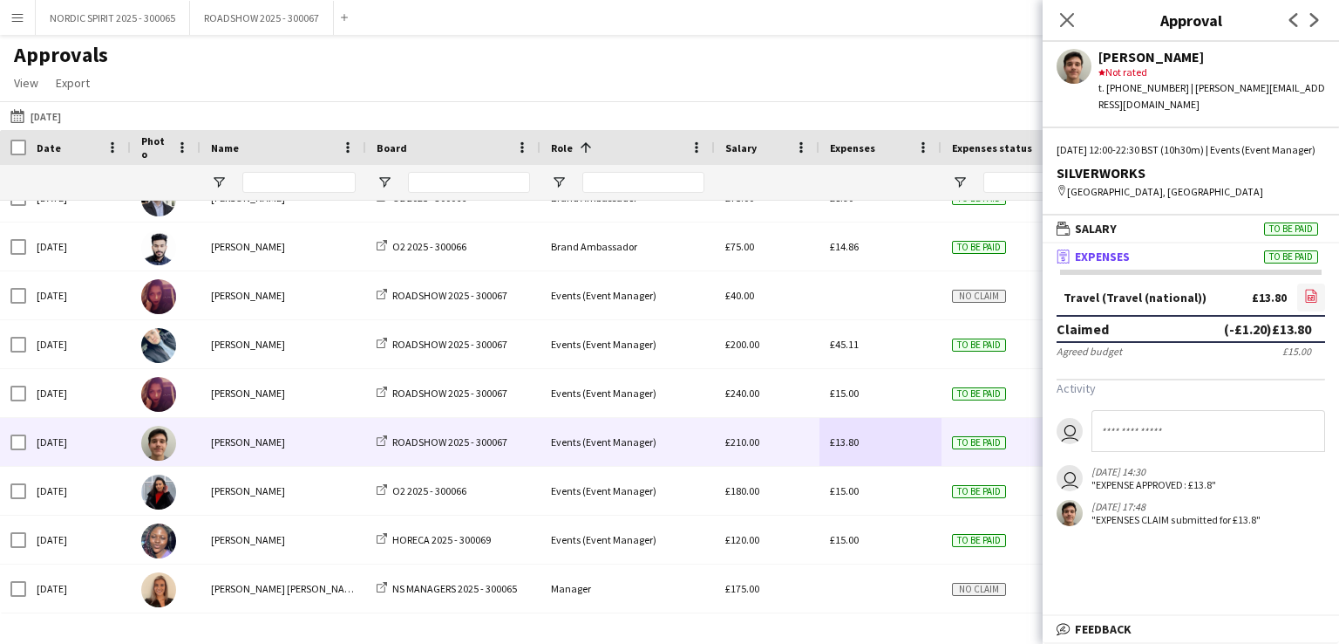
click at [1309, 291] on icon "file-image" at bounding box center [1312, 296] width 14 height 14
click at [58, 119] on button "[DATE] [DATE]" at bounding box center [36, 116] width 58 height 21
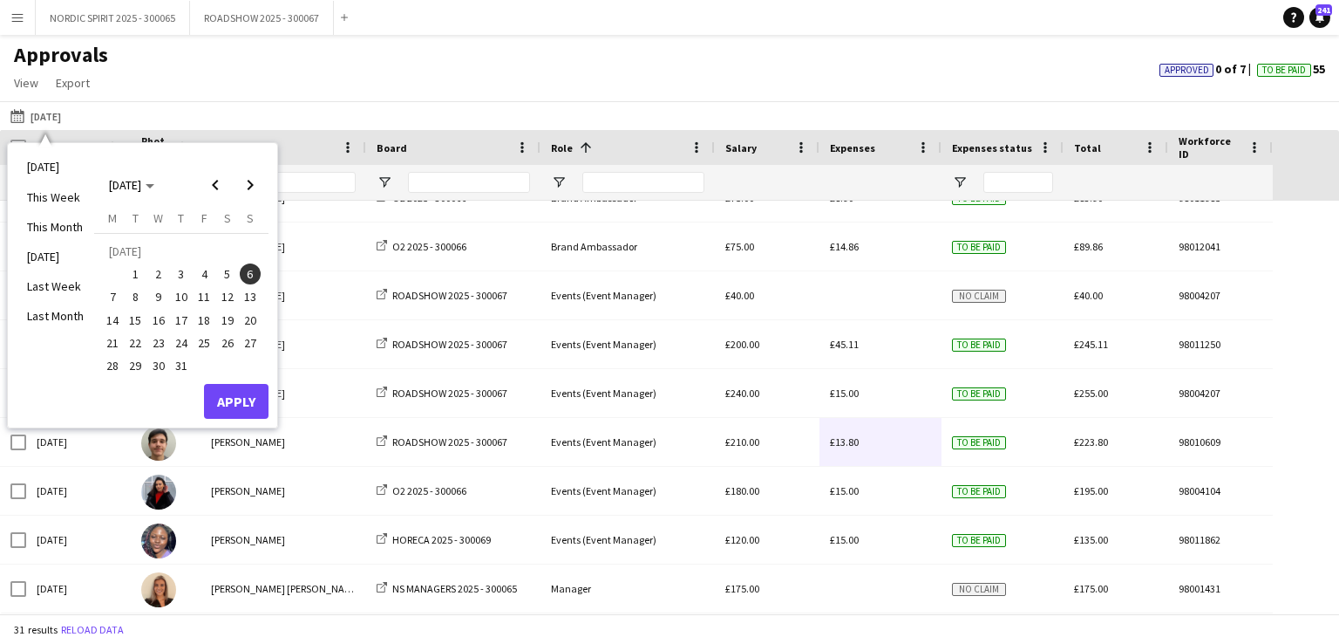
click at [184, 297] on span "10" at bounding box center [181, 297] width 21 height 21
click at [242, 394] on button "Apply" at bounding box center [236, 401] width 65 height 35
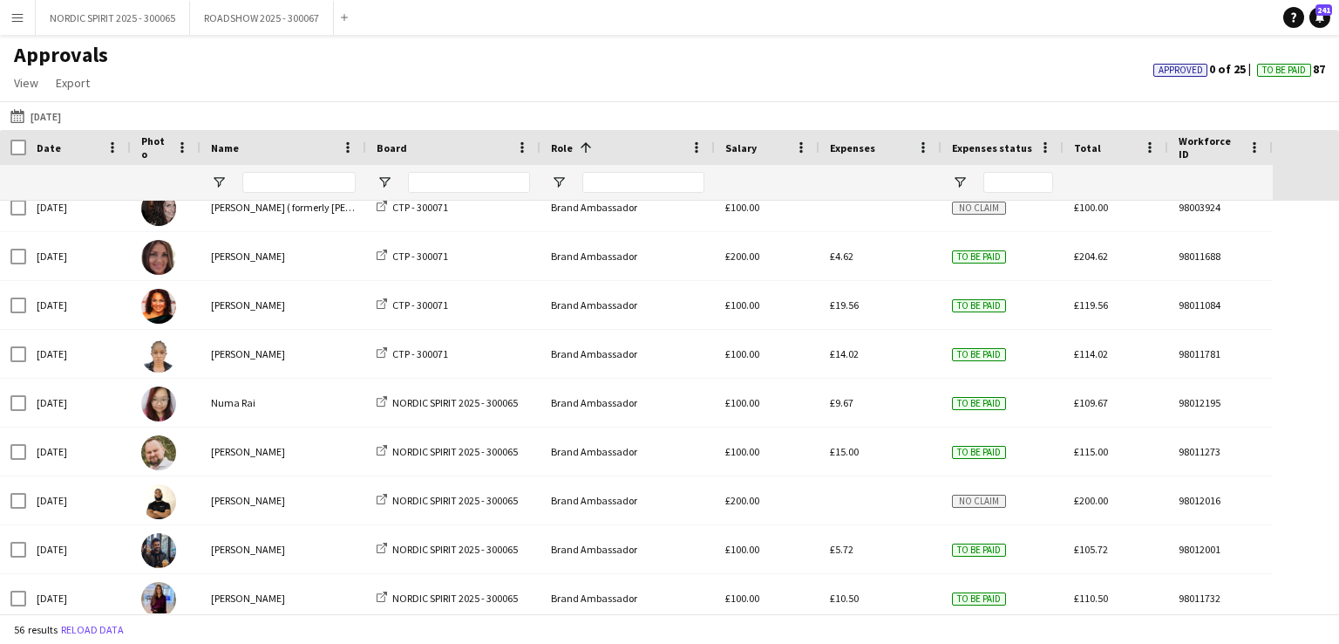
scroll to position [57, 0]
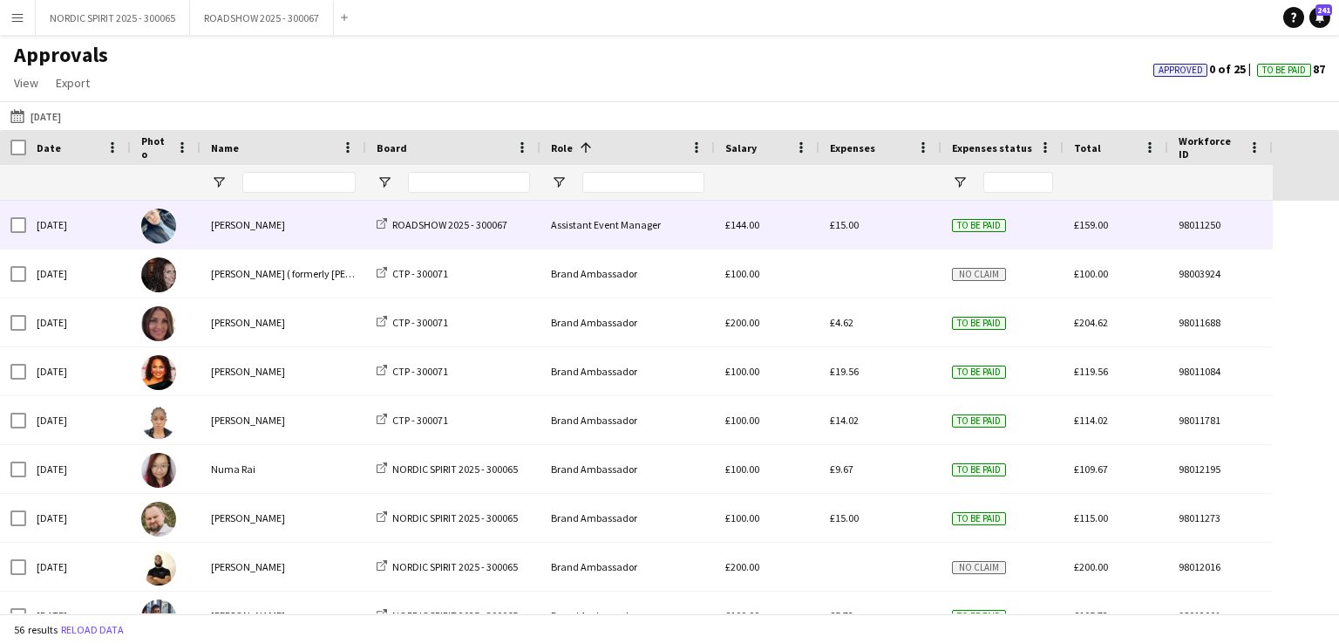
click at [856, 234] on div "£15.00" at bounding box center [881, 225] width 122 height 48
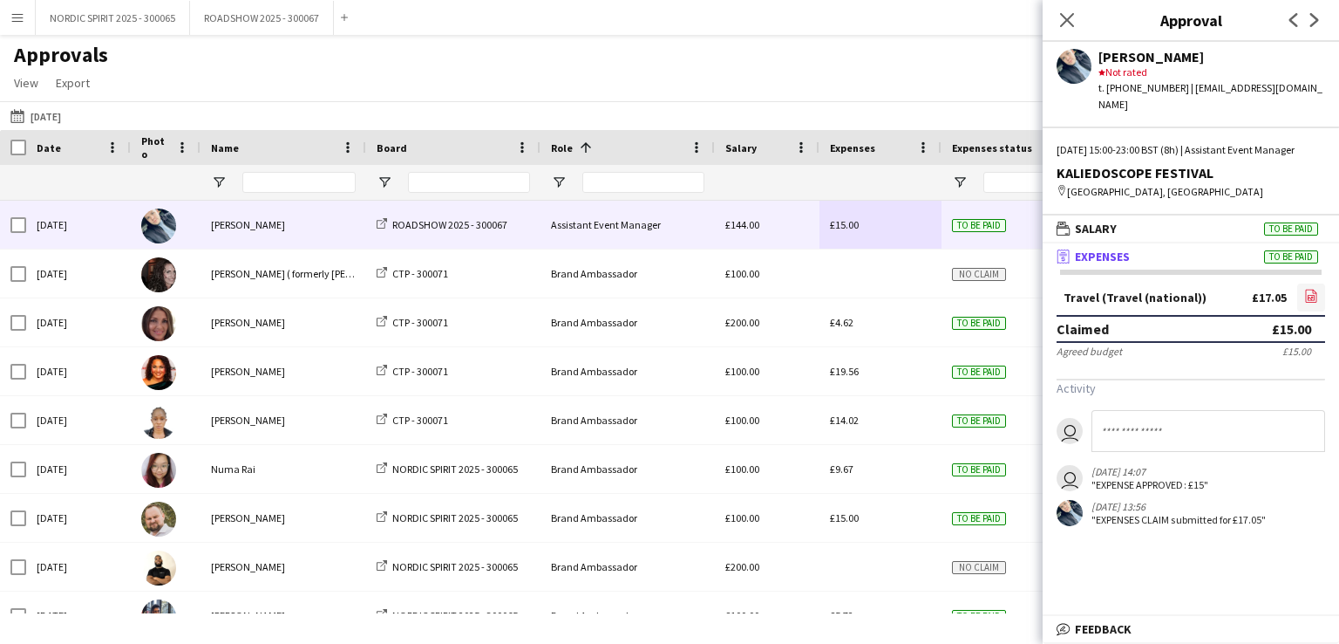
click at [1306, 297] on icon at bounding box center [1311, 296] width 11 height 13
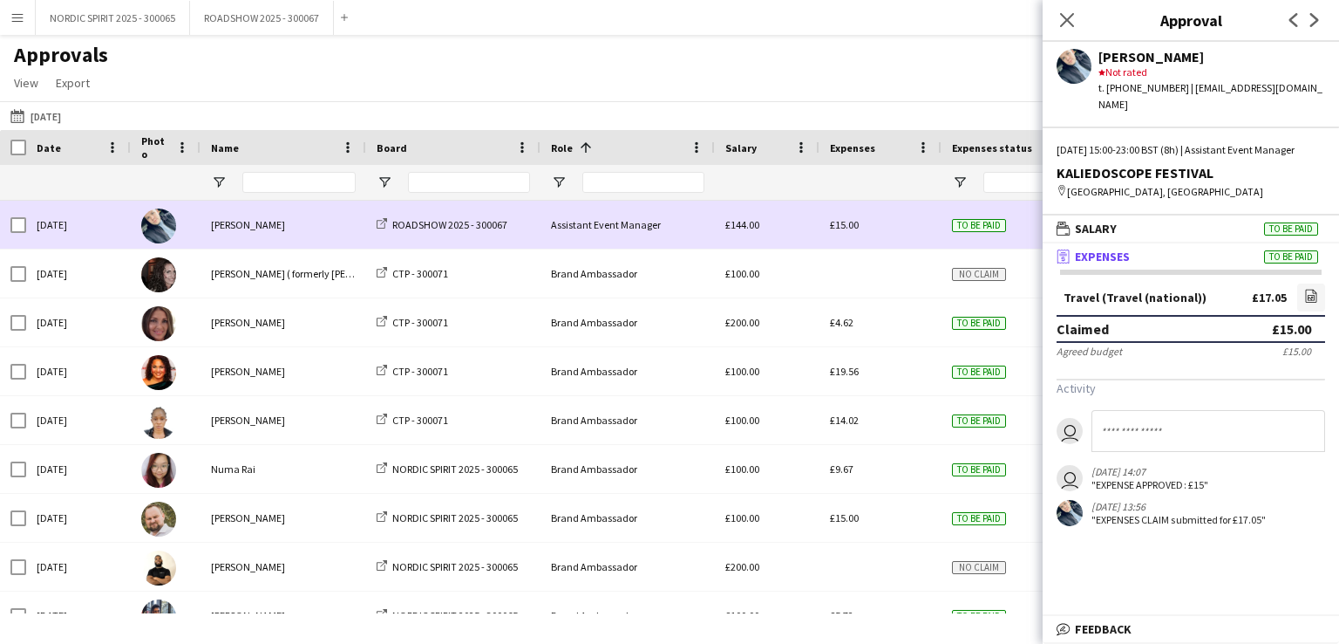
click at [904, 221] on div "£15.00" at bounding box center [881, 225] width 122 height 48
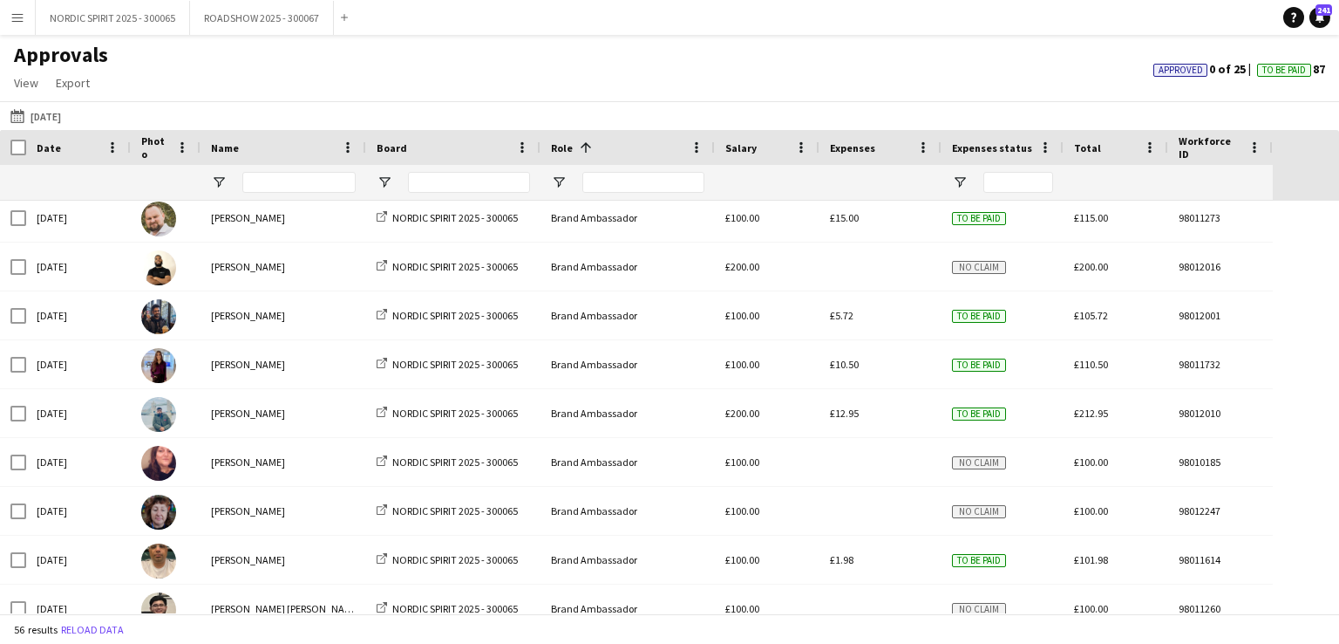
scroll to position [319, 0]
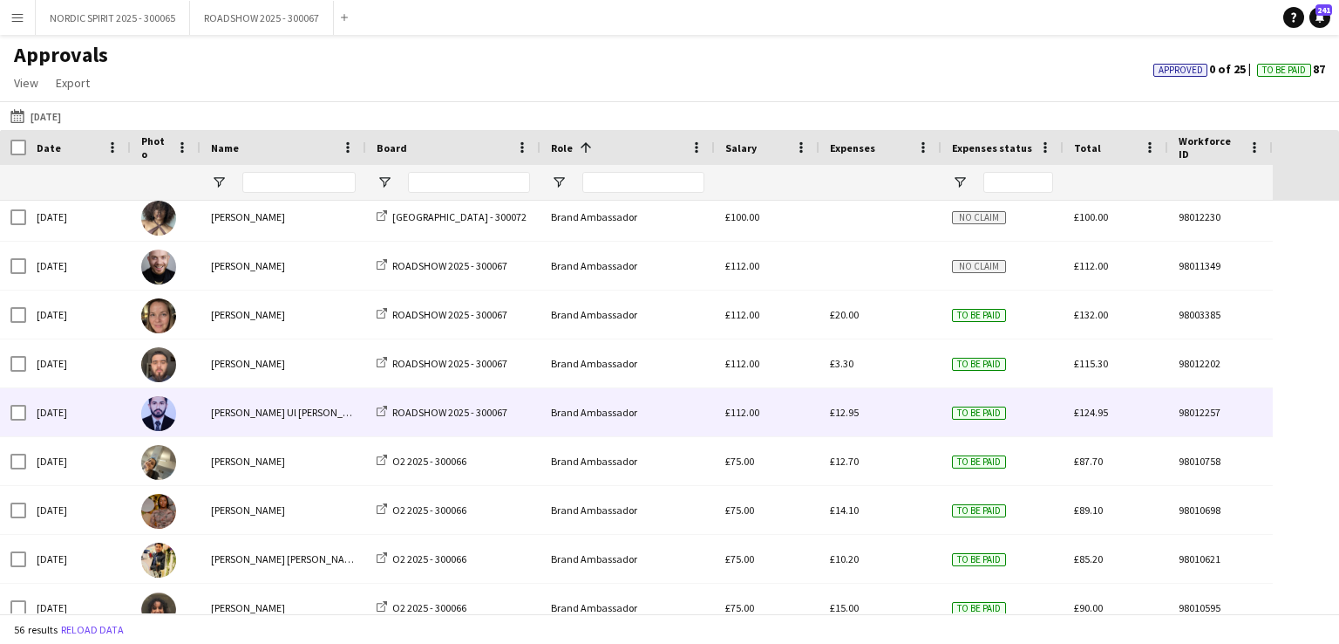
click at [841, 415] on span "£12.95" at bounding box center [844, 412] width 29 height 13
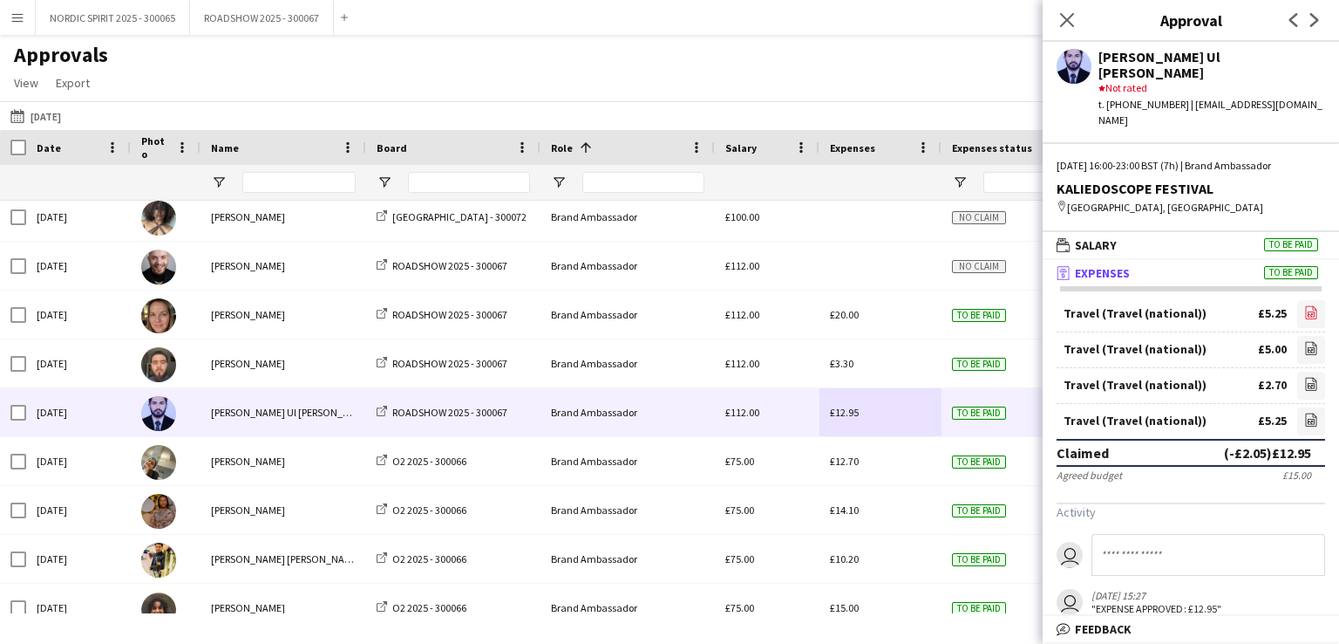
click at [1305, 305] on icon "file-image" at bounding box center [1312, 312] width 14 height 14
click at [1306, 341] on icon at bounding box center [1311, 347] width 11 height 13
click at [1305, 377] on icon "file-image" at bounding box center [1312, 384] width 14 height 14
click at [1305, 412] on icon "file-image" at bounding box center [1312, 419] width 14 height 14
click at [58, 118] on button "[DATE] [DATE]" at bounding box center [36, 116] width 58 height 21
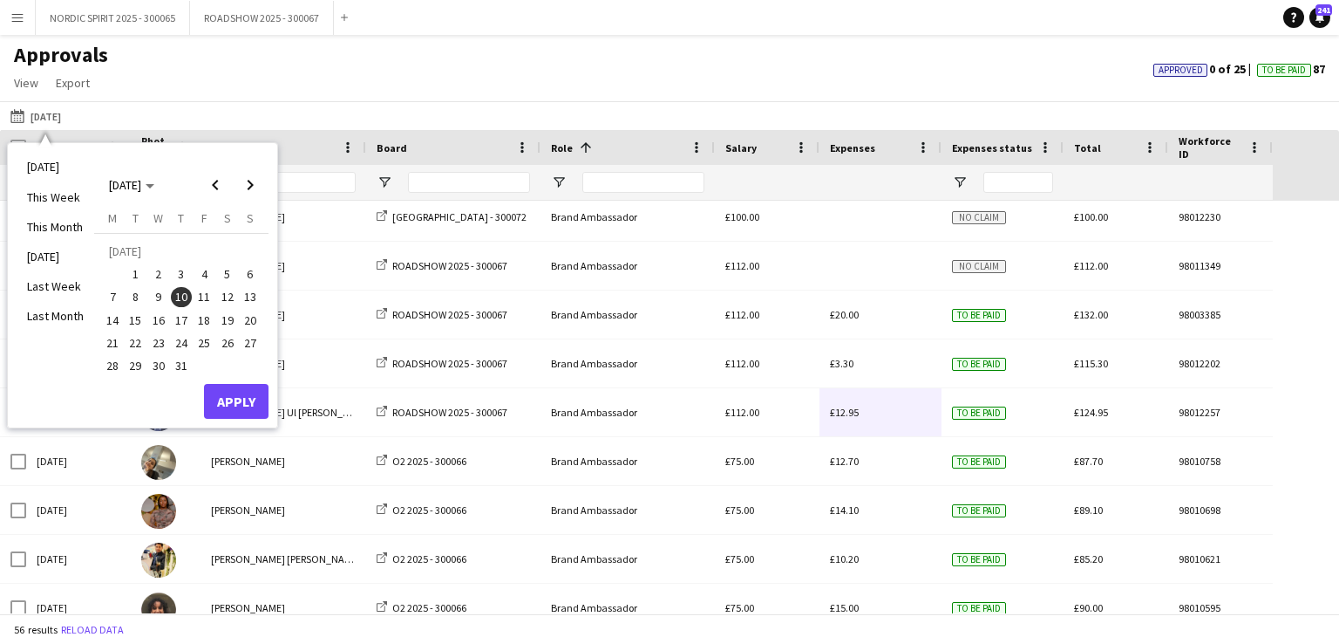
click at [204, 293] on span "11" at bounding box center [204, 297] width 21 height 21
click at [256, 401] on button "Apply" at bounding box center [236, 401] width 65 height 35
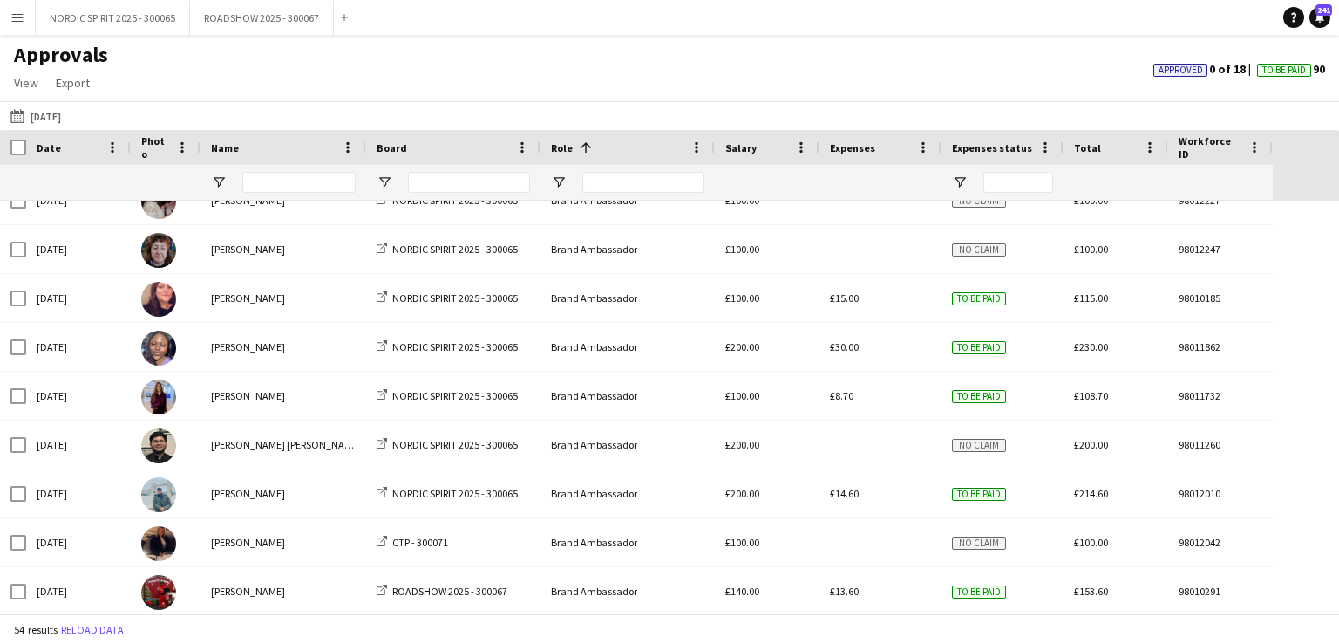
scroll to position [371, 0]
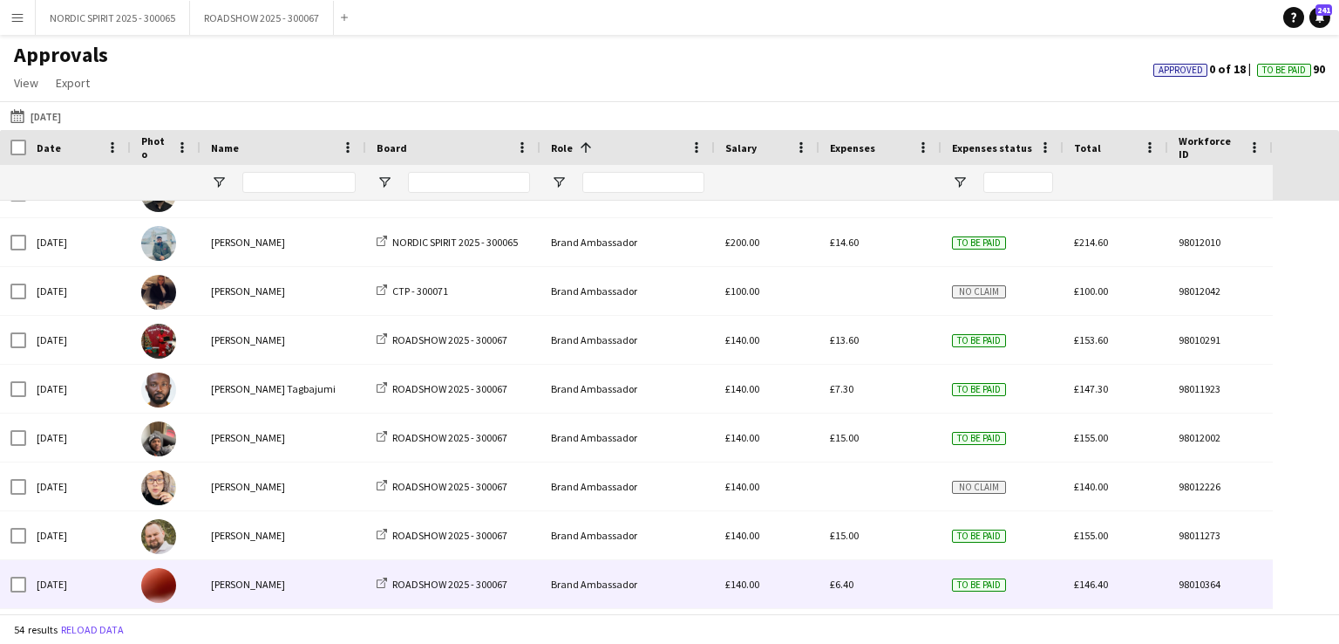
click at [848, 583] on span "£6.40" at bounding box center [842, 583] width 24 height 13
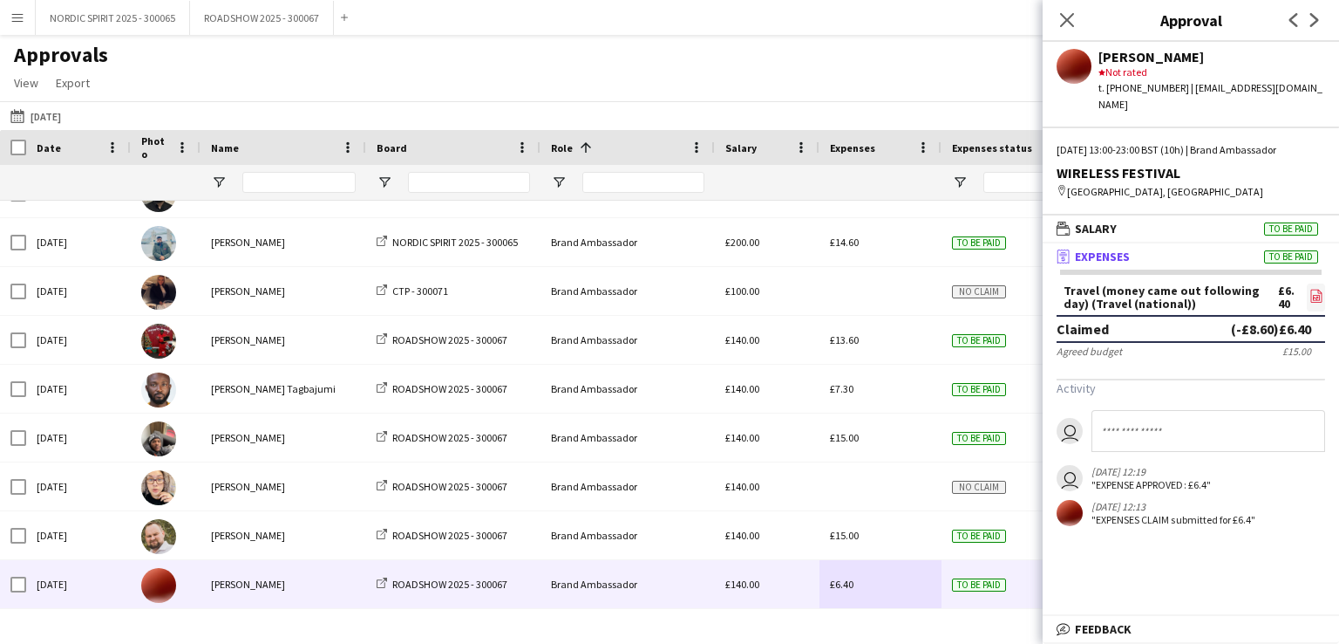
click at [1315, 289] on icon "file-image" at bounding box center [1317, 296] width 14 height 14
click at [1314, 296] on icon at bounding box center [1316, 298] width 7 height 5
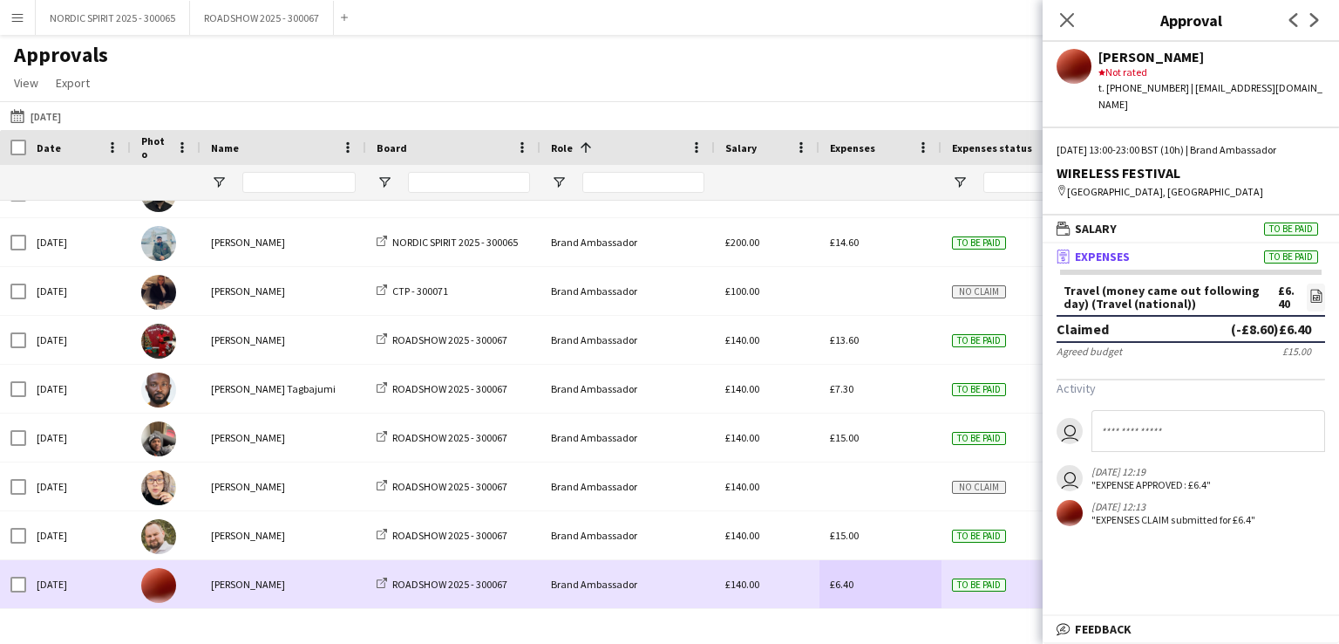
click at [893, 583] on div "£6.40" at bounding box center [881, 584] width 122 height 48
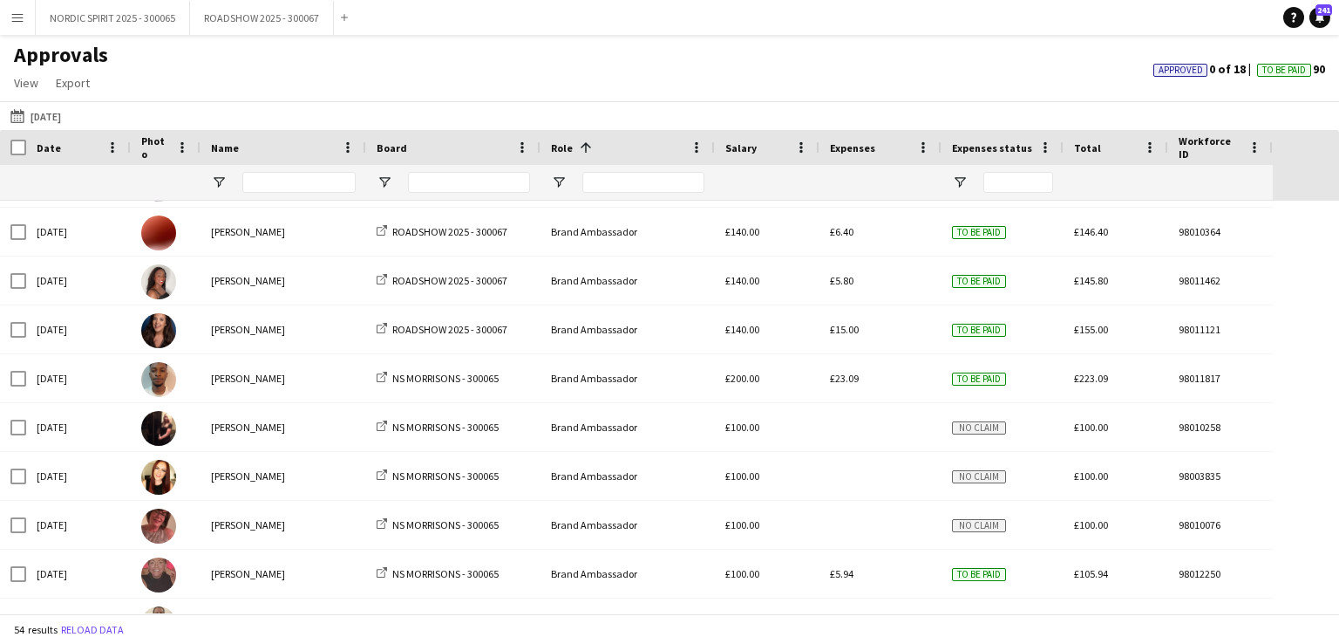
scroll to position [989, 0]
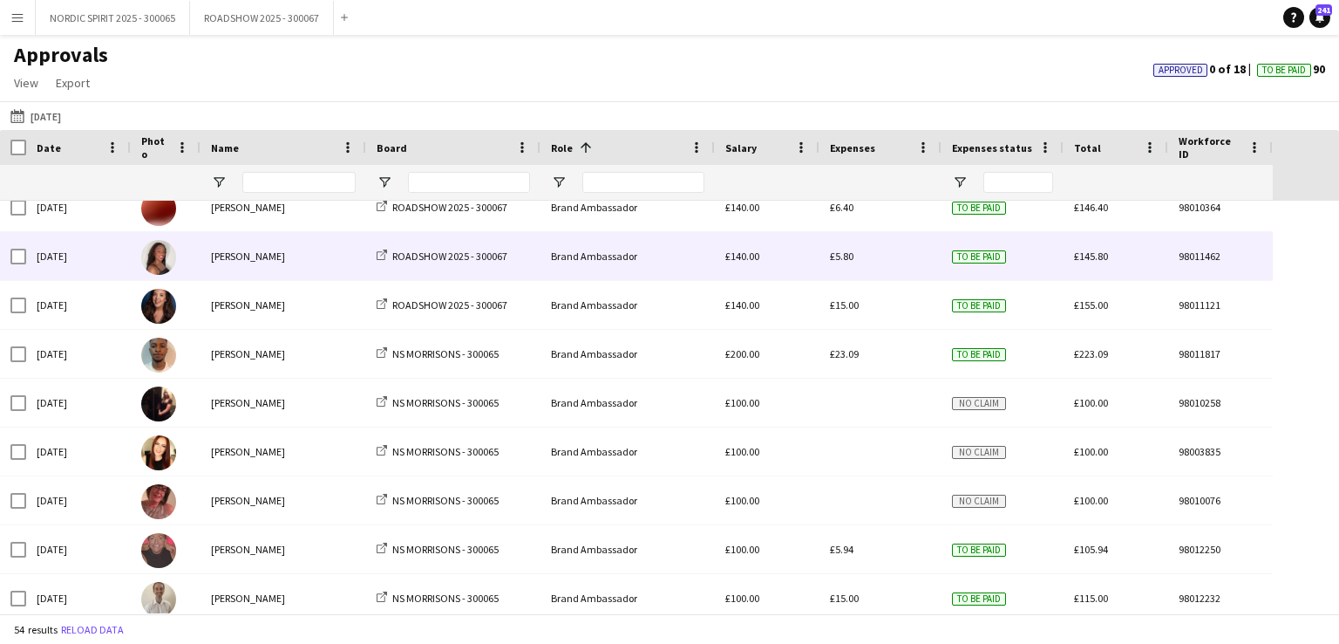
click at [849, 256] on span "£5.80" at bounding box center [842, 255] width 24 height 13
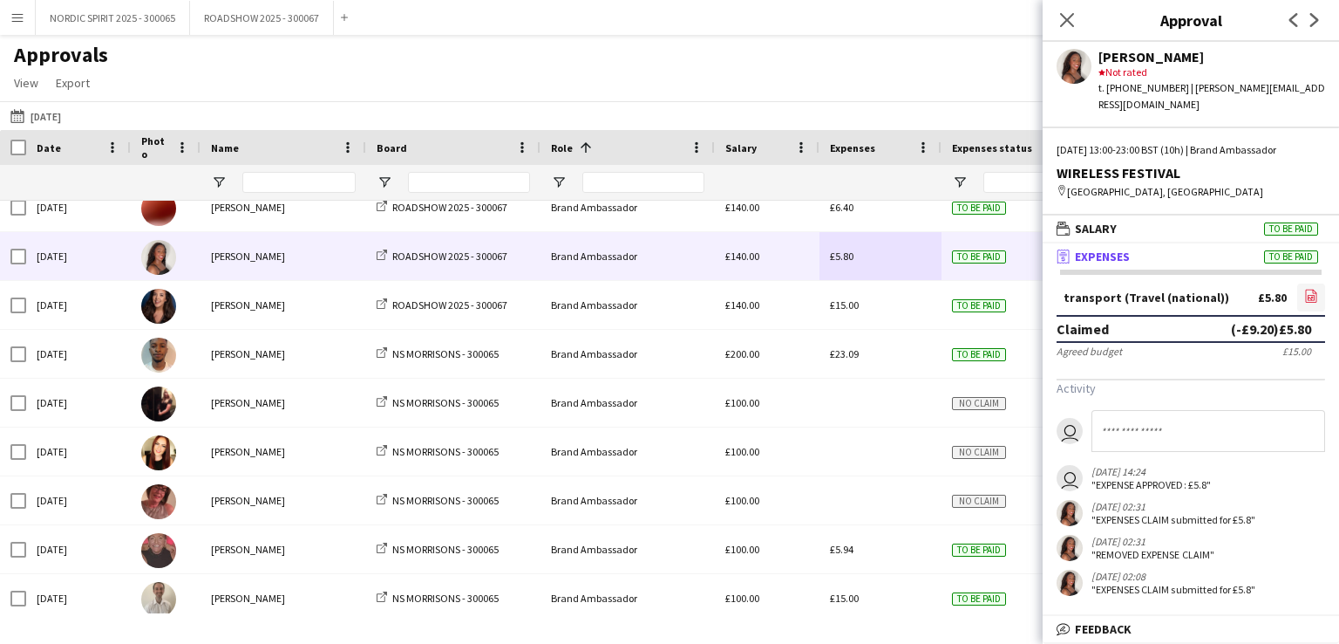
click at [1305, 297] on icon "file-image" at bounding box center [1312, 296] width 14 height 14
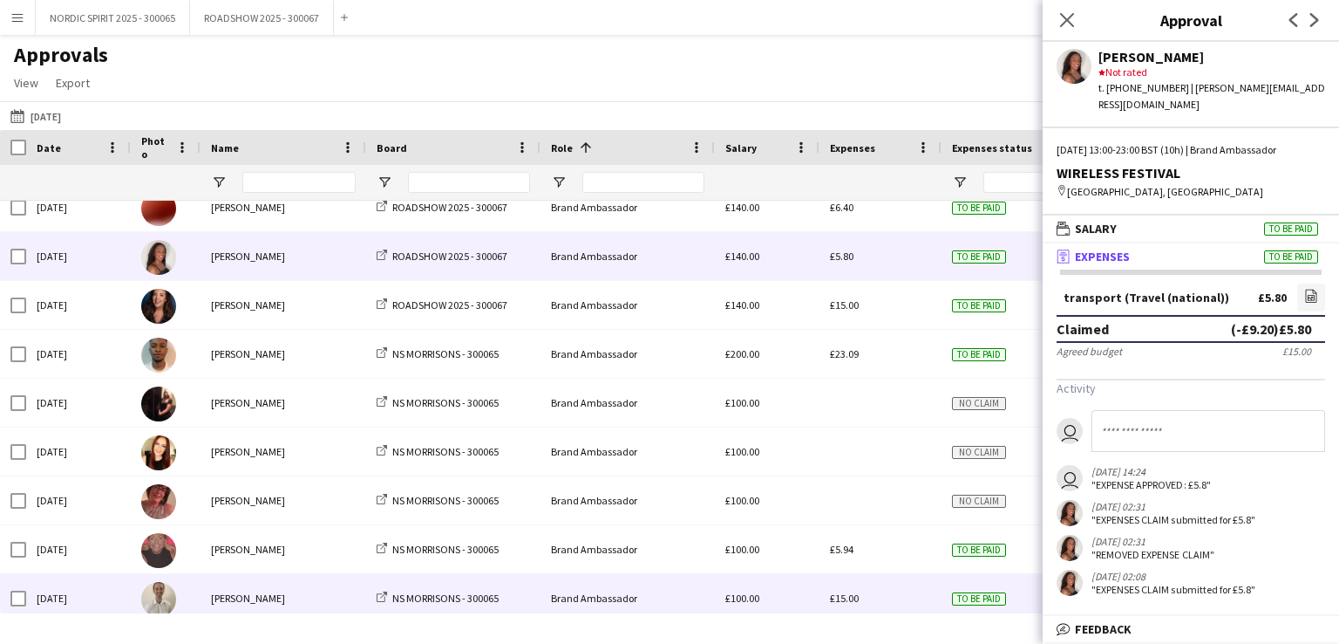
click at [915, 598] on div "£15.00" at bounding box center [881, 598] width 122 height 48
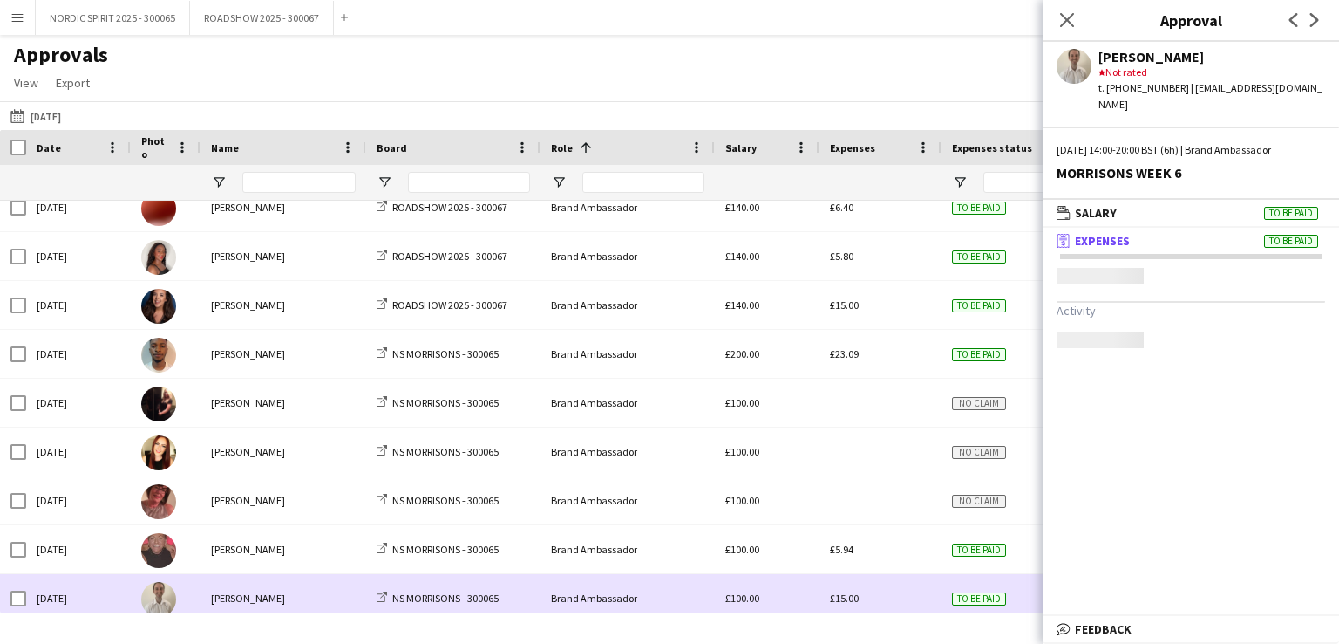
click at [915, 598] on div "£15.00" at bounding box center [881, 598] width 122 height 48
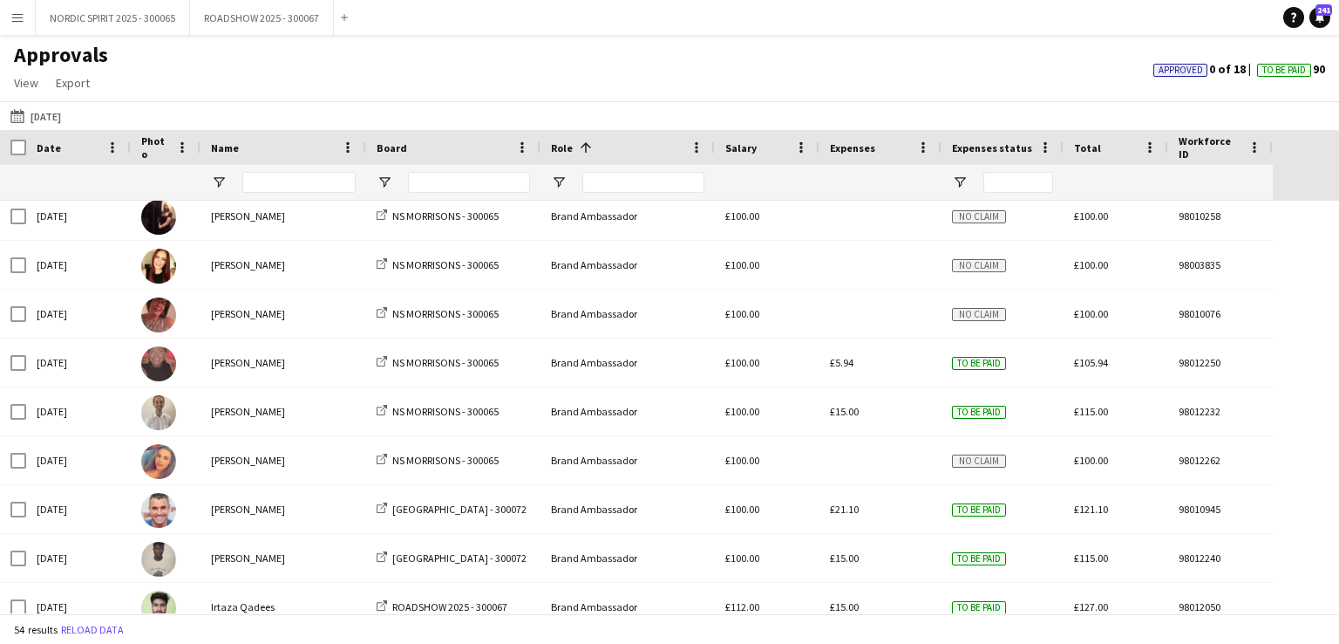
scroll to position [1244, 0]
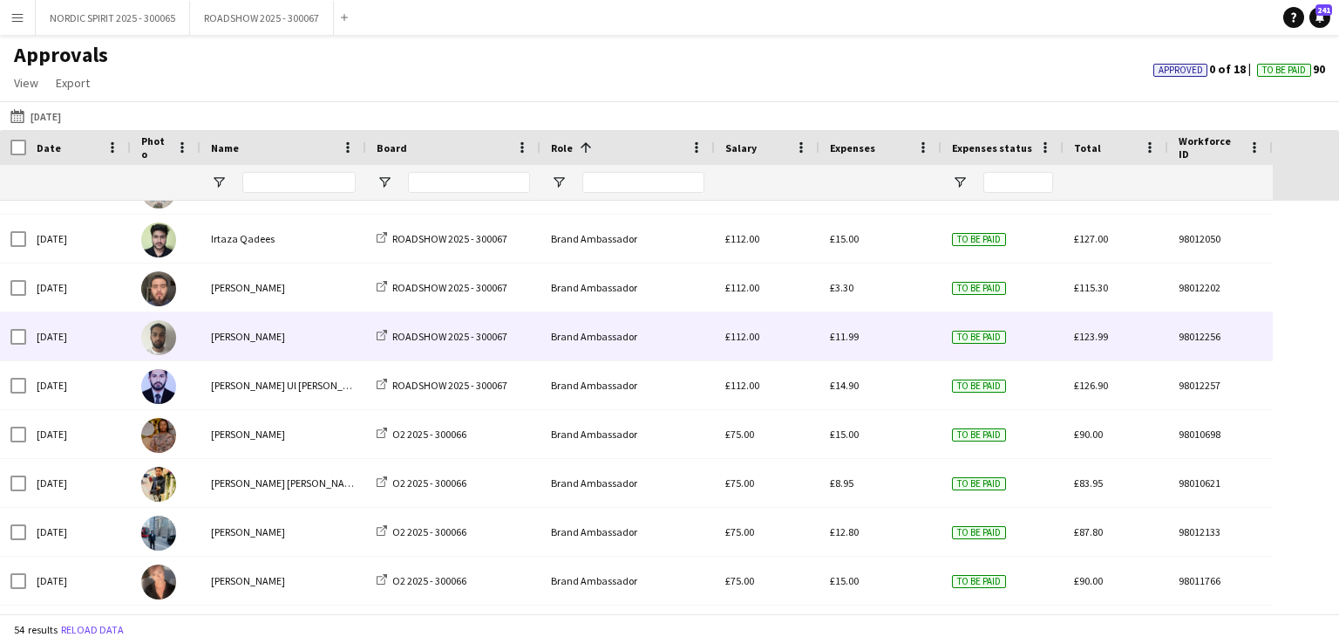
click at [849, 339] on span "£11.99" at bounding box center [844, 336] width 29 height 13
